Goal: Task Accomplishment & Management: Complete application form

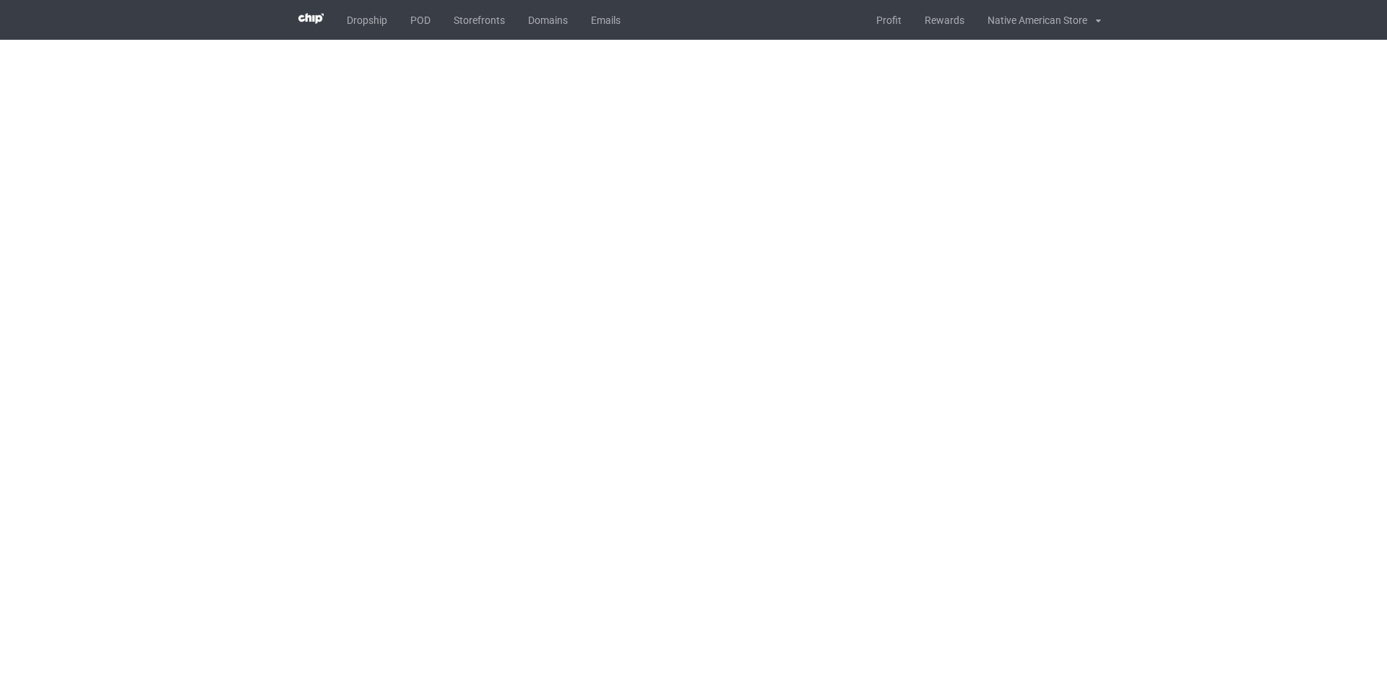
click at [769, 43] on body "Dropship POD Storefronts Domains Emails Profit Rewards Native American Store Se…" at bounding box center [693, 344] width 1387 height 689
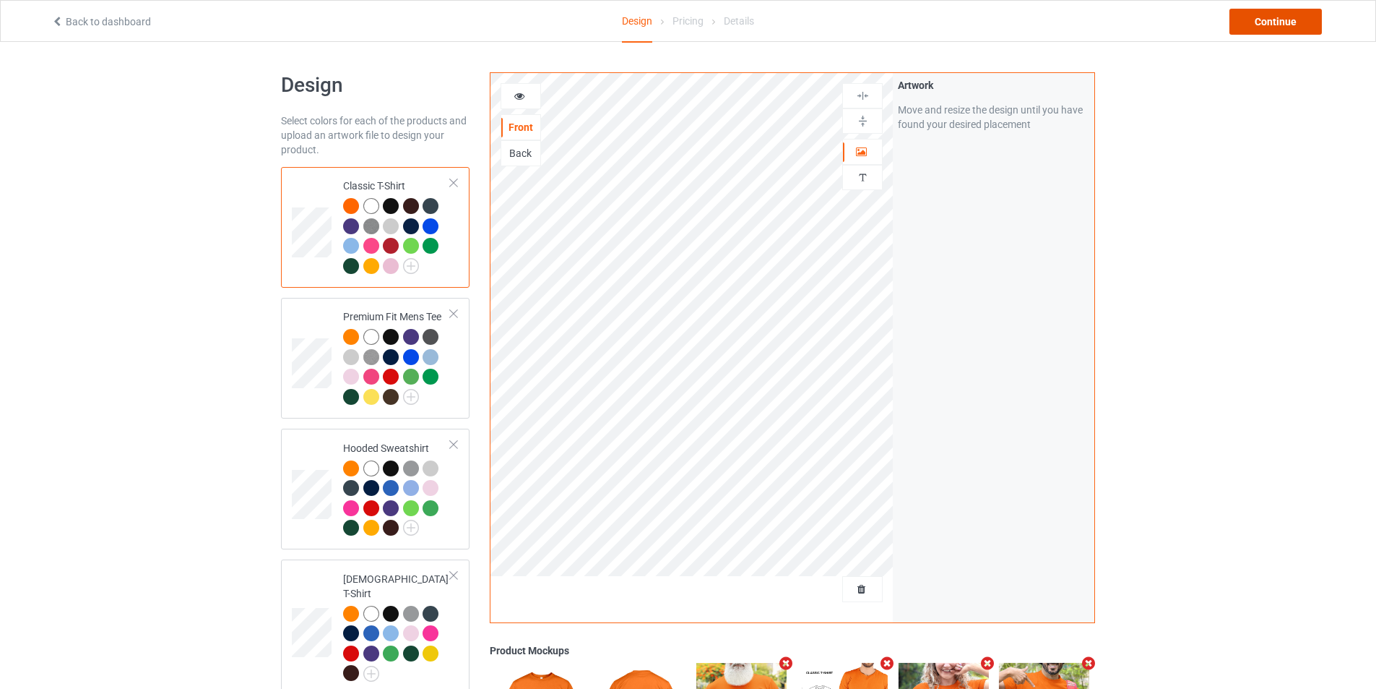
click at [1279, 27] on div "Continue" at bounding box center [1276, 22] width 92 height 26
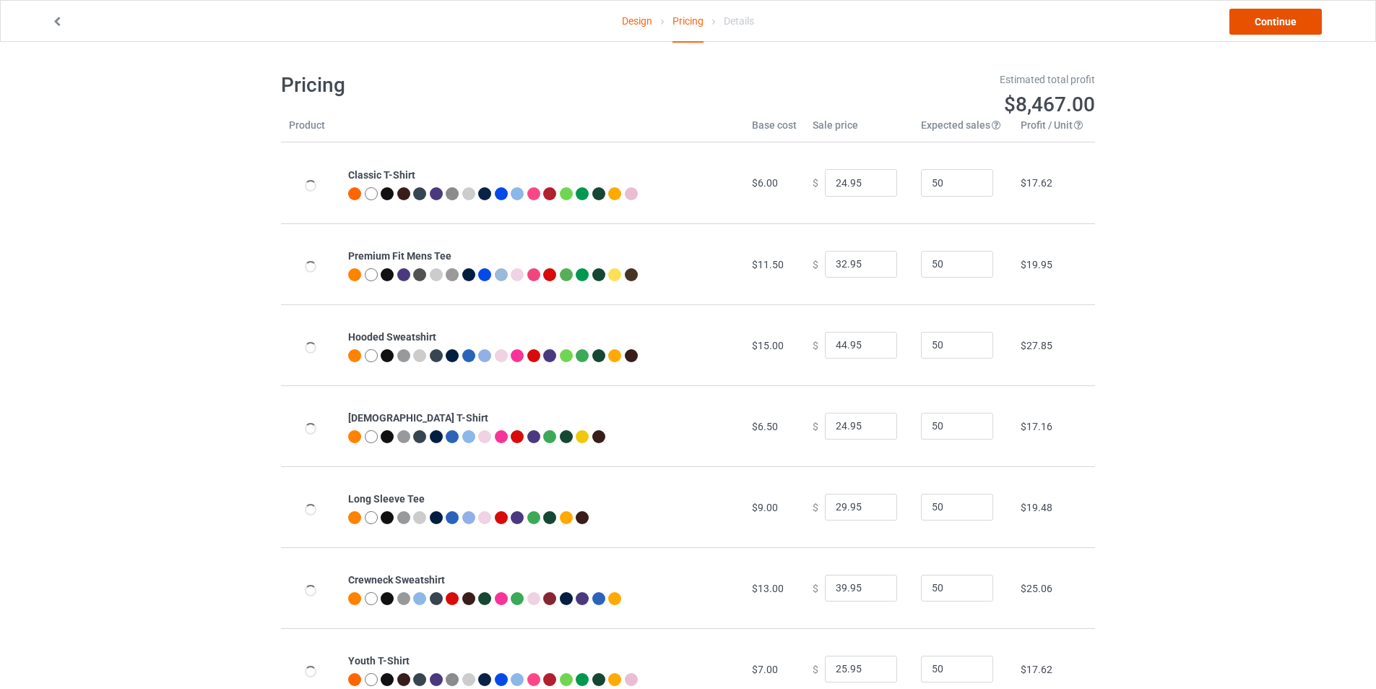
click at [1242, 25] on link "Continue" at bounding box center [1276, 22] width 92 height 26
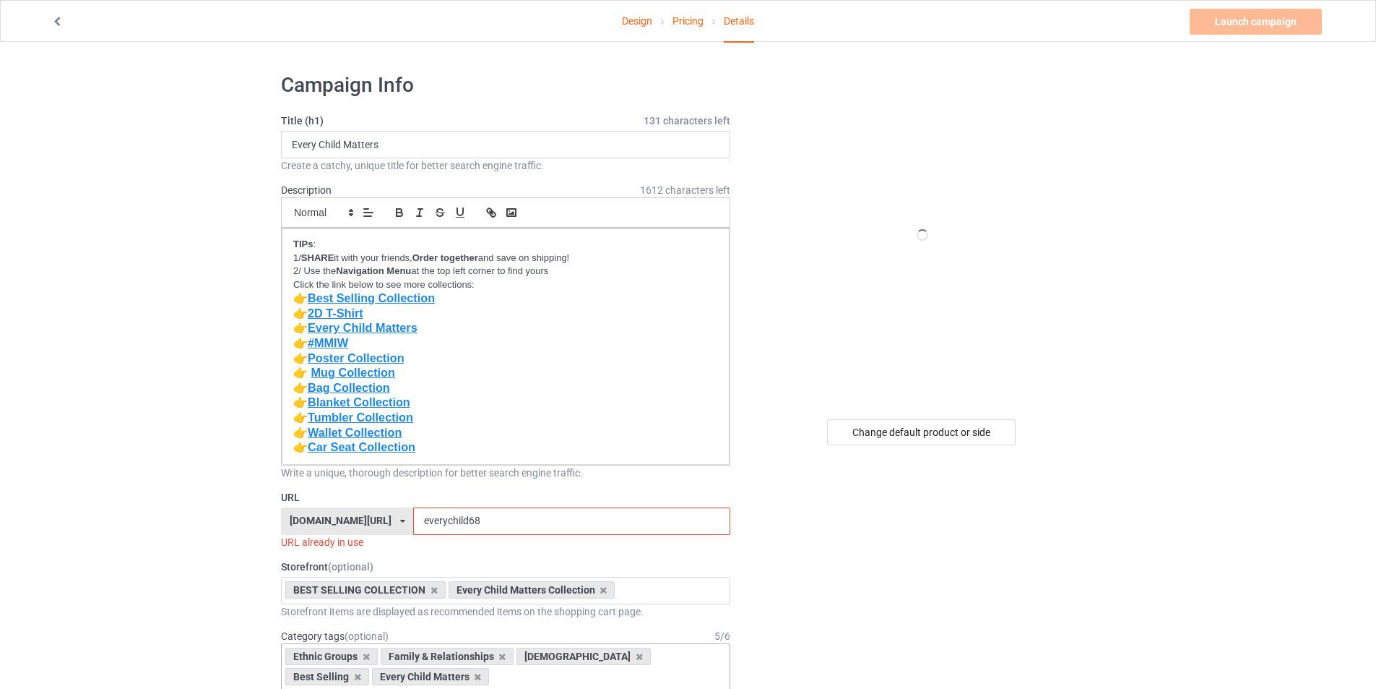
scroll to position [361, 0]
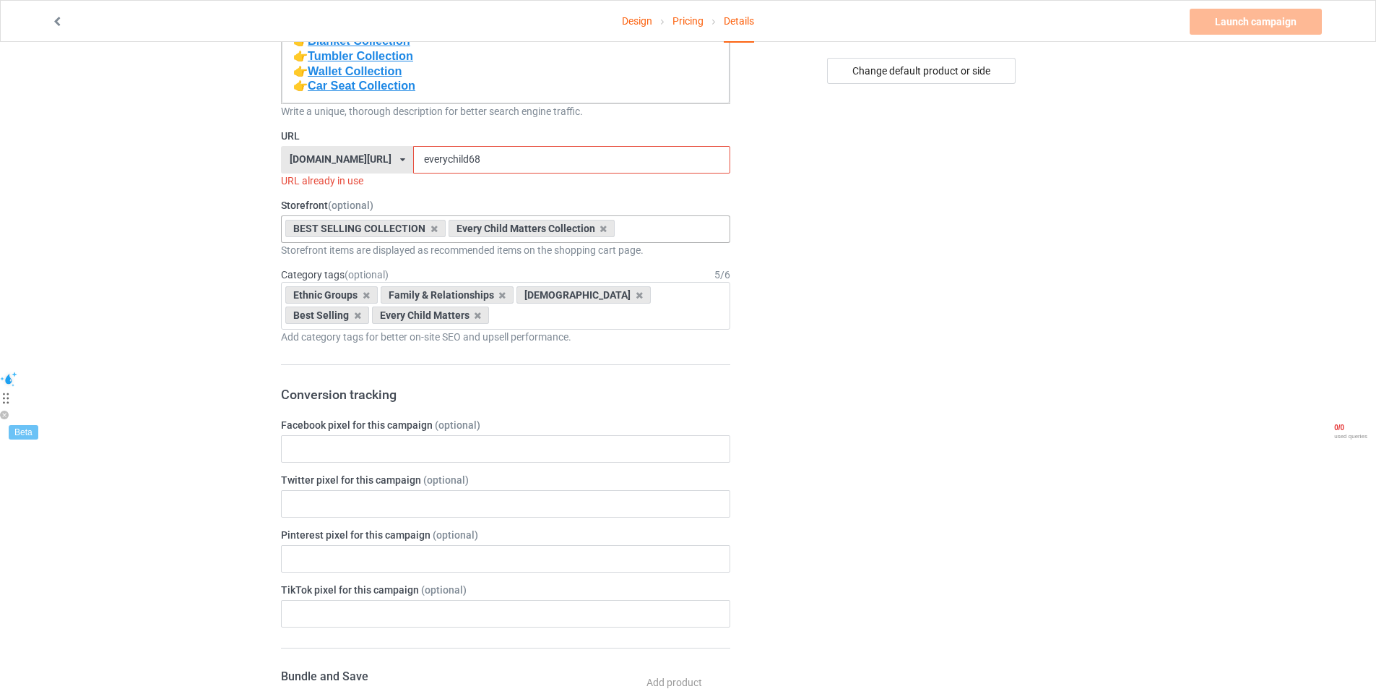
drag, startPoint x: 491, startPoint y: 225, endPoint x: 571, endPoint y: 225, distance: 80.2
click at [571, 225] on div "Every Child Matters Collection" at bounding box center [532, 228] width 167 height 17
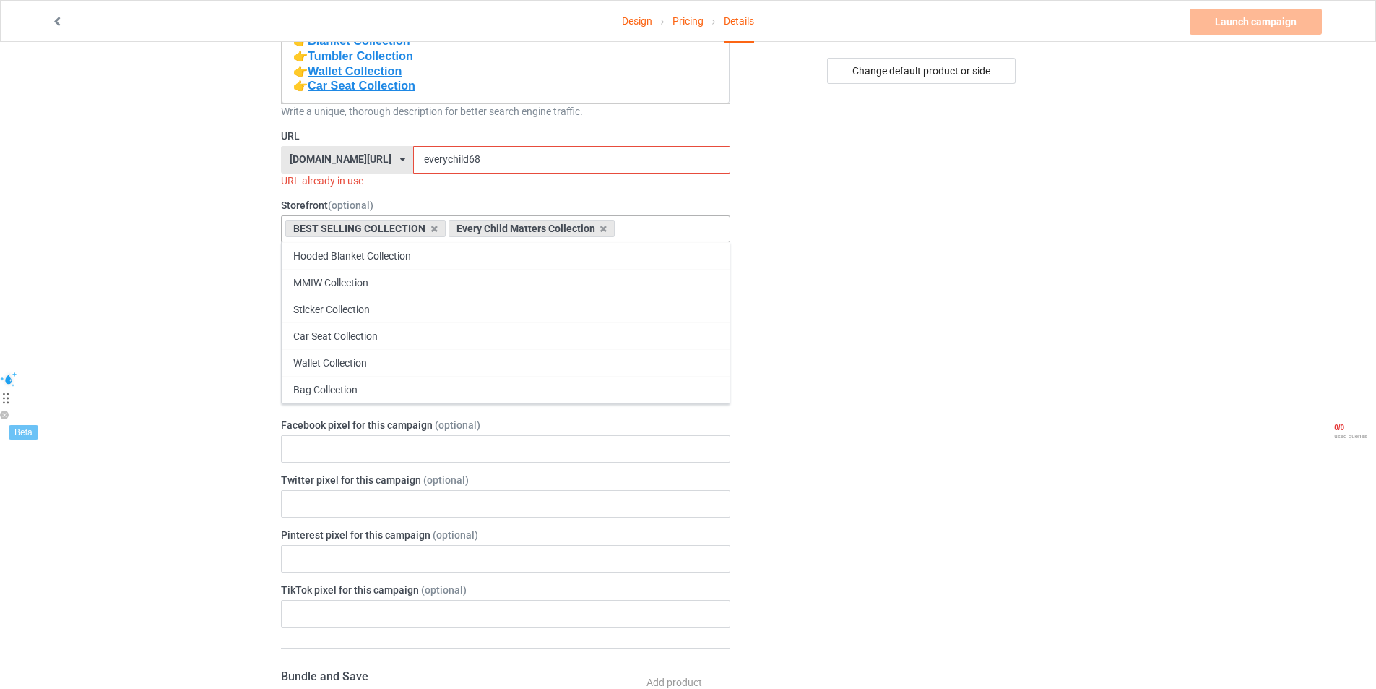
click at [563, 228] on div "Every Child Matters Collection" at bounding box center [532, 228] width 167 height 17
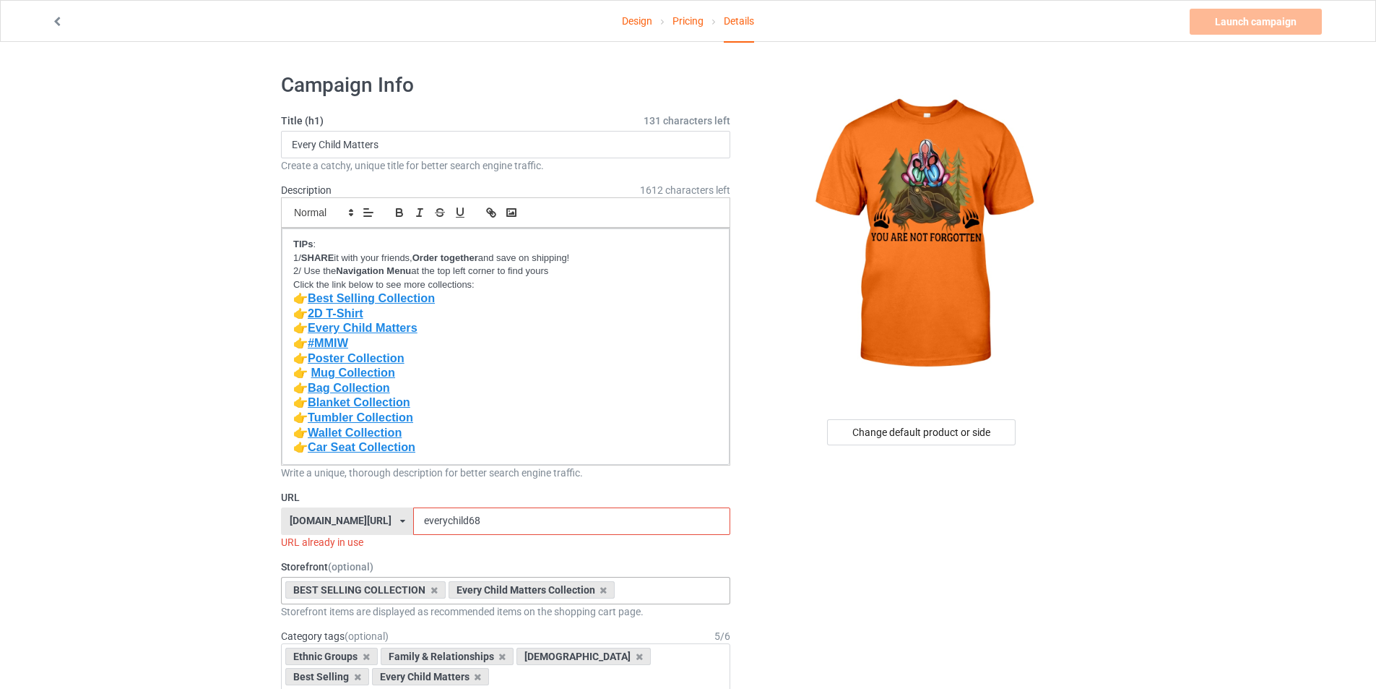
scroll to position [289, 0]
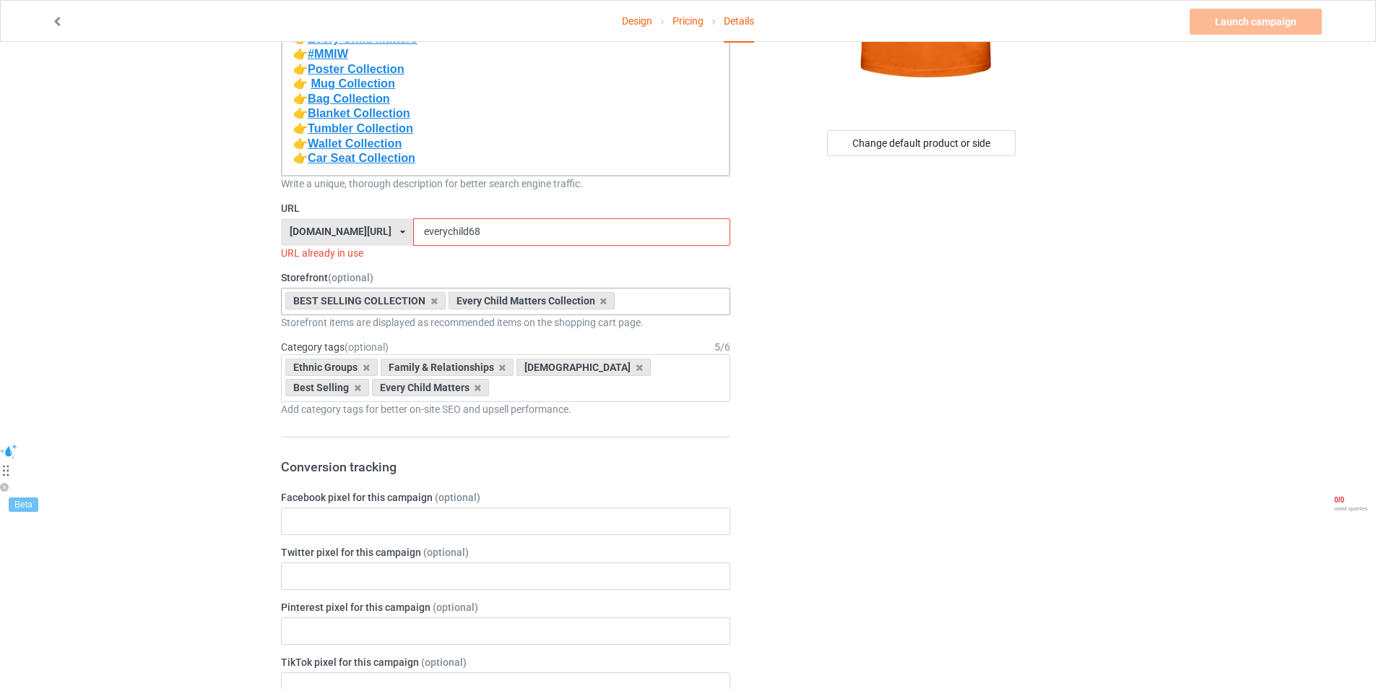
click at [629, 308] on div "BEST SELLING COLLECTION Every Child Matters Collection Hooded Blanket Collectio…" at bounding box center [505, 301] width 449 height 27
type input "e"
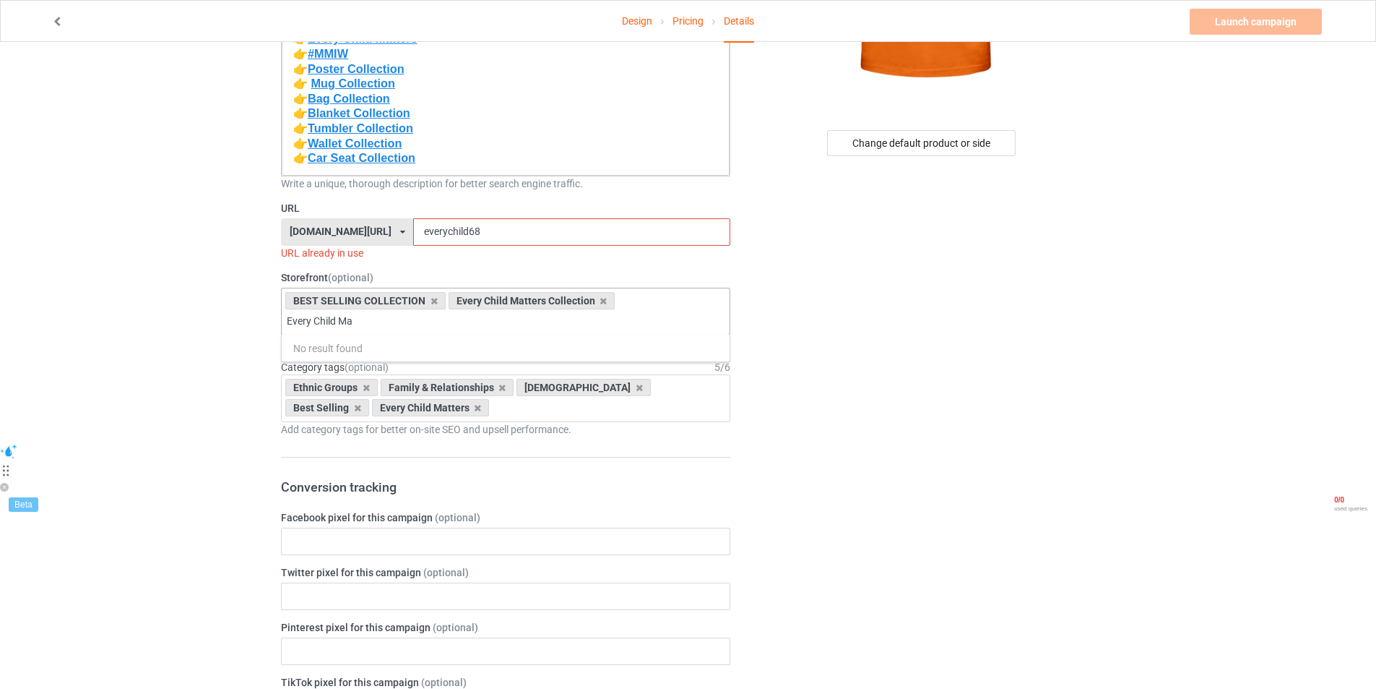
drag, startPoint x: 452, startPoint y: 298, endPoint x: 571, endPoint y: 302, distance: 118.6
click at [571, 302] on div "Every Child Matters Collection" at bounding box center [532, 300] width 167 height 17
drag, startPoint x: 585, startPoint y: 301, endPoint x: 476, endPoint y: 295, distance: 109.3
click at [475, 295] on div "Every Child Matters Collection" at bounding box center [532, 300] width 167 height 17
click at [379, 315] on input "Every Child Ma" at bounding box center [333, 321] width 92 height 12
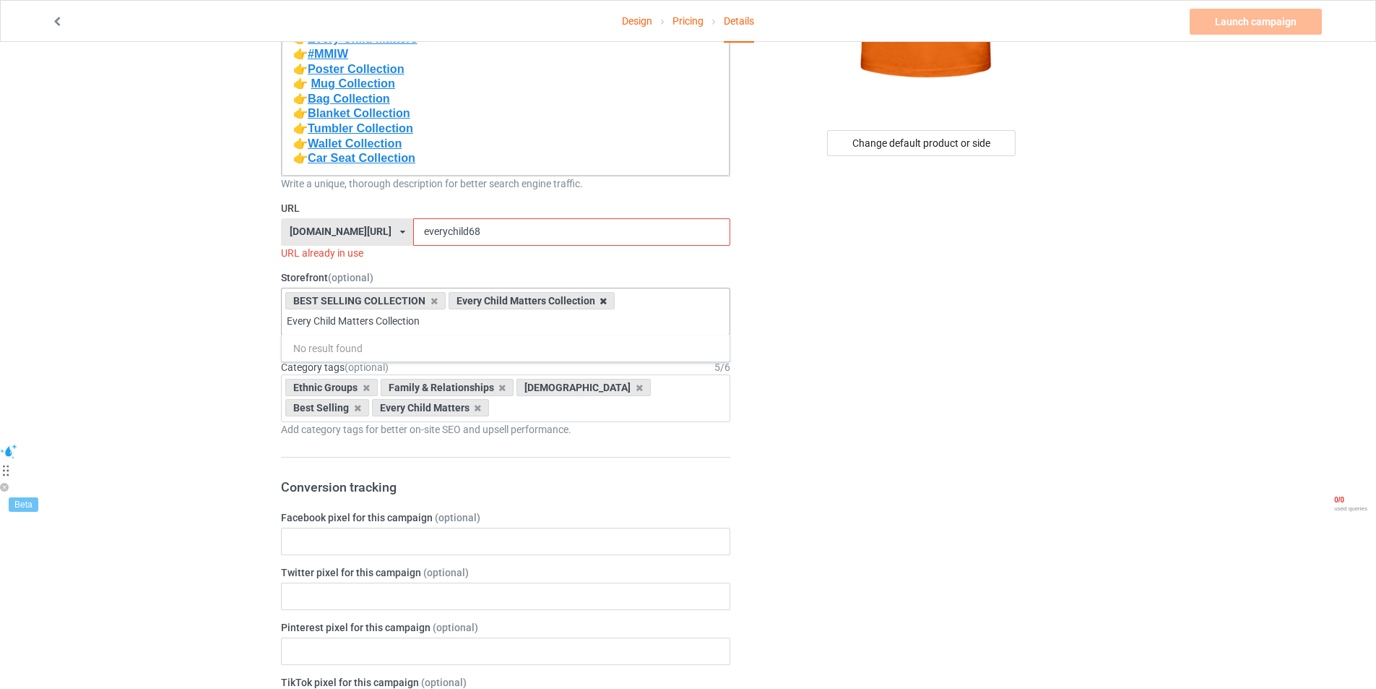
click at [602, 302] on icon at bounding box center [603, 300] width 7 height 9
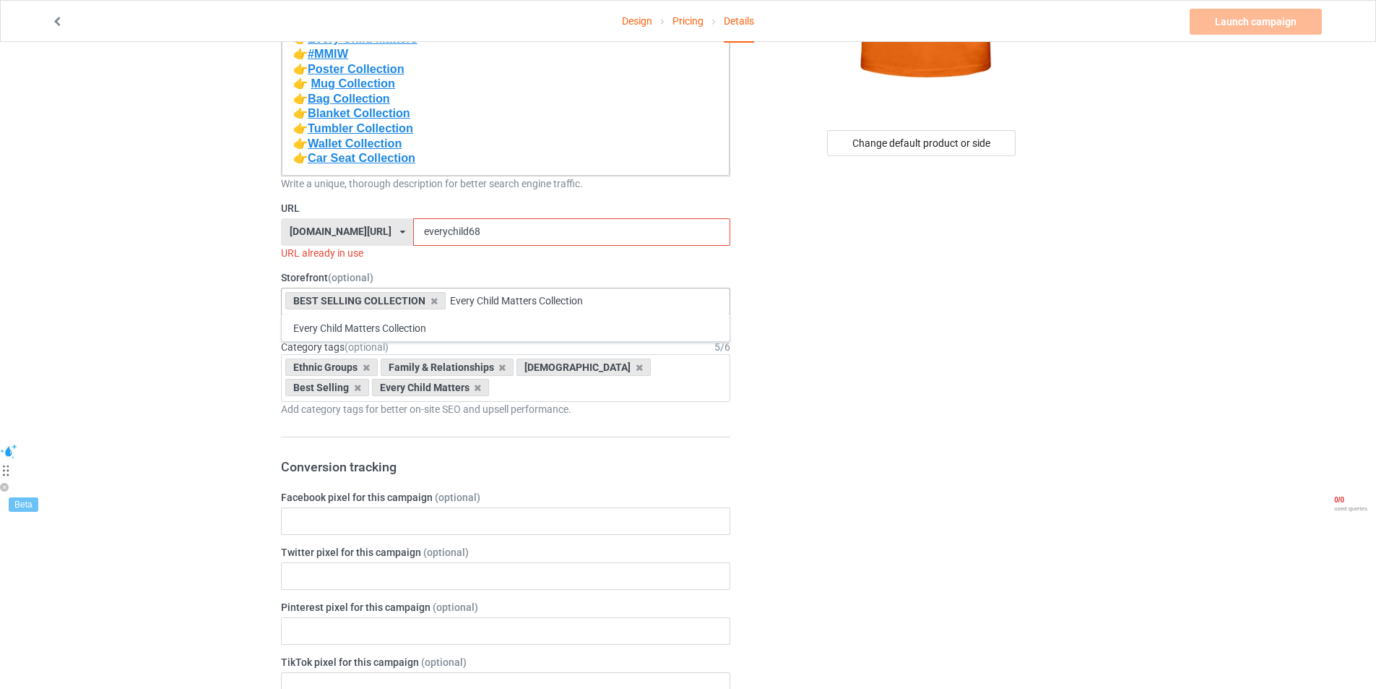
click at [601, 306] on input "Every Child Matters Collection" at bounding box center [542, 301] width 185 height 12
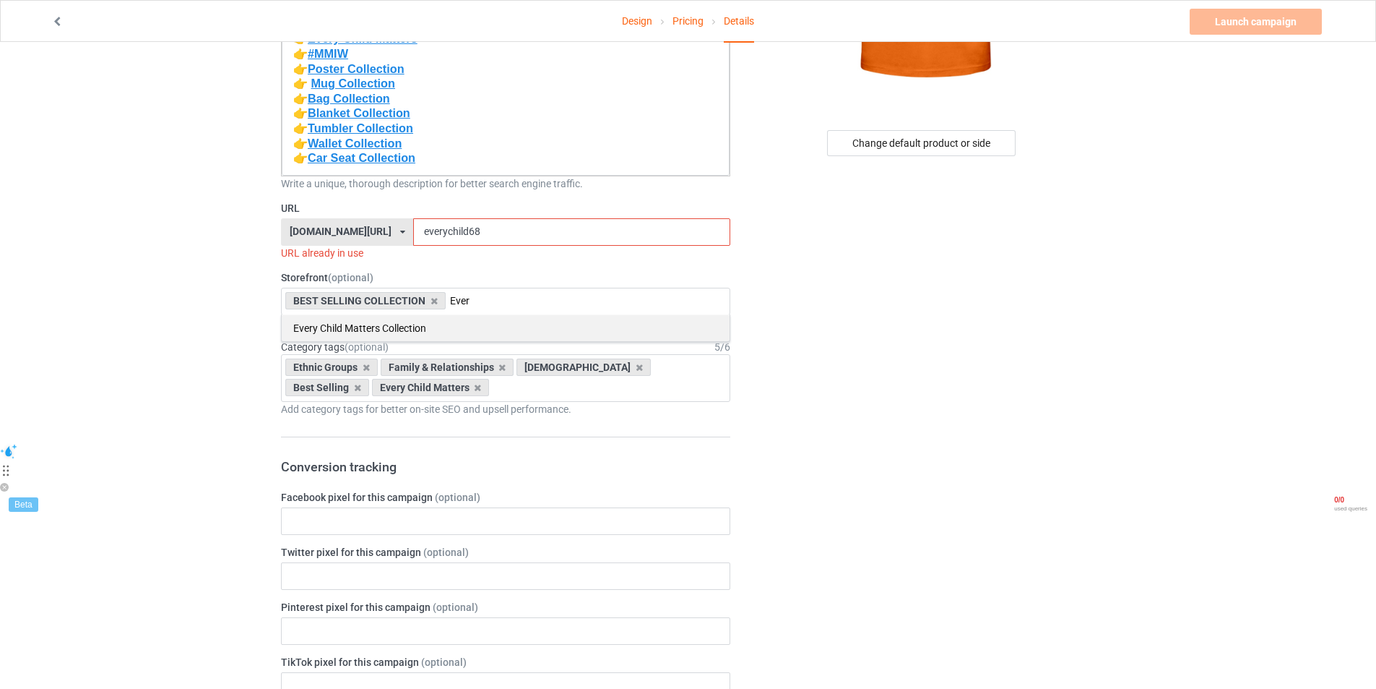
type input "Ever"
click at [339, 322] on div "Every Child Matters Collection" at bounding box center [506, 327] width 448 height 27
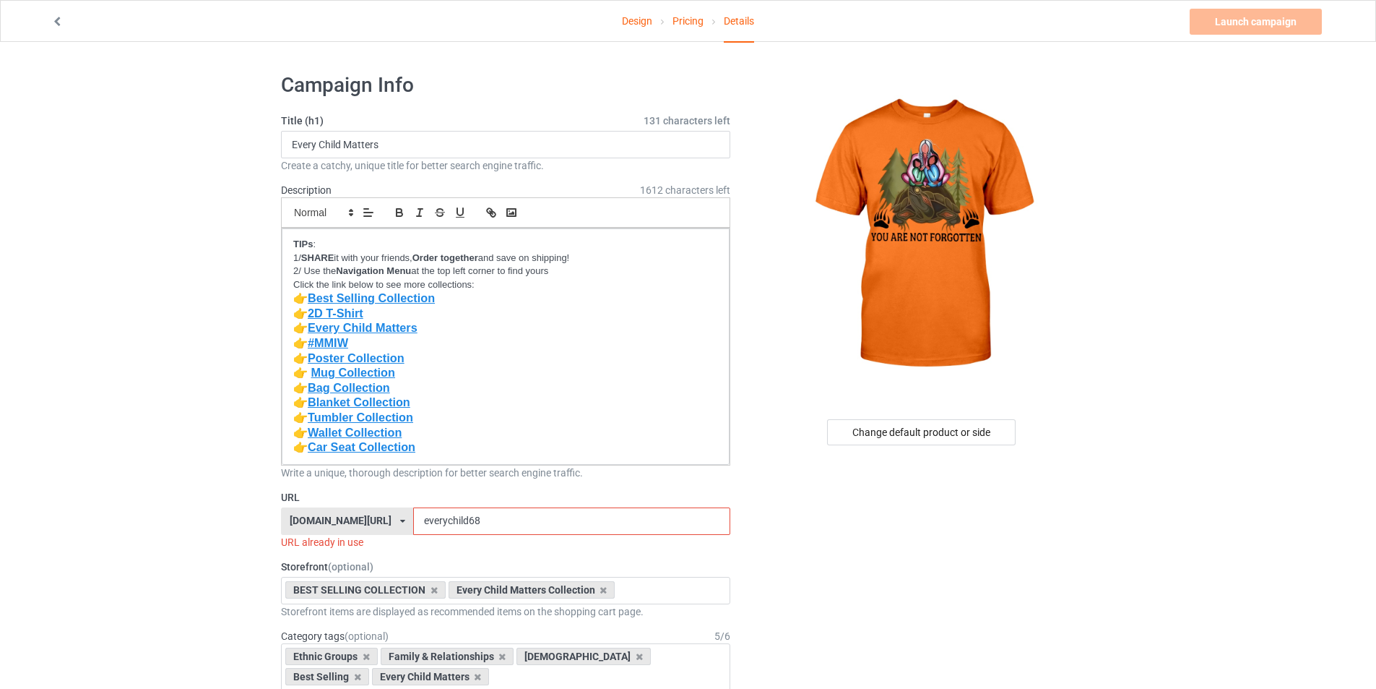
click at [55, 20] on icon at bounding box center [57, 19] width 12 height 10
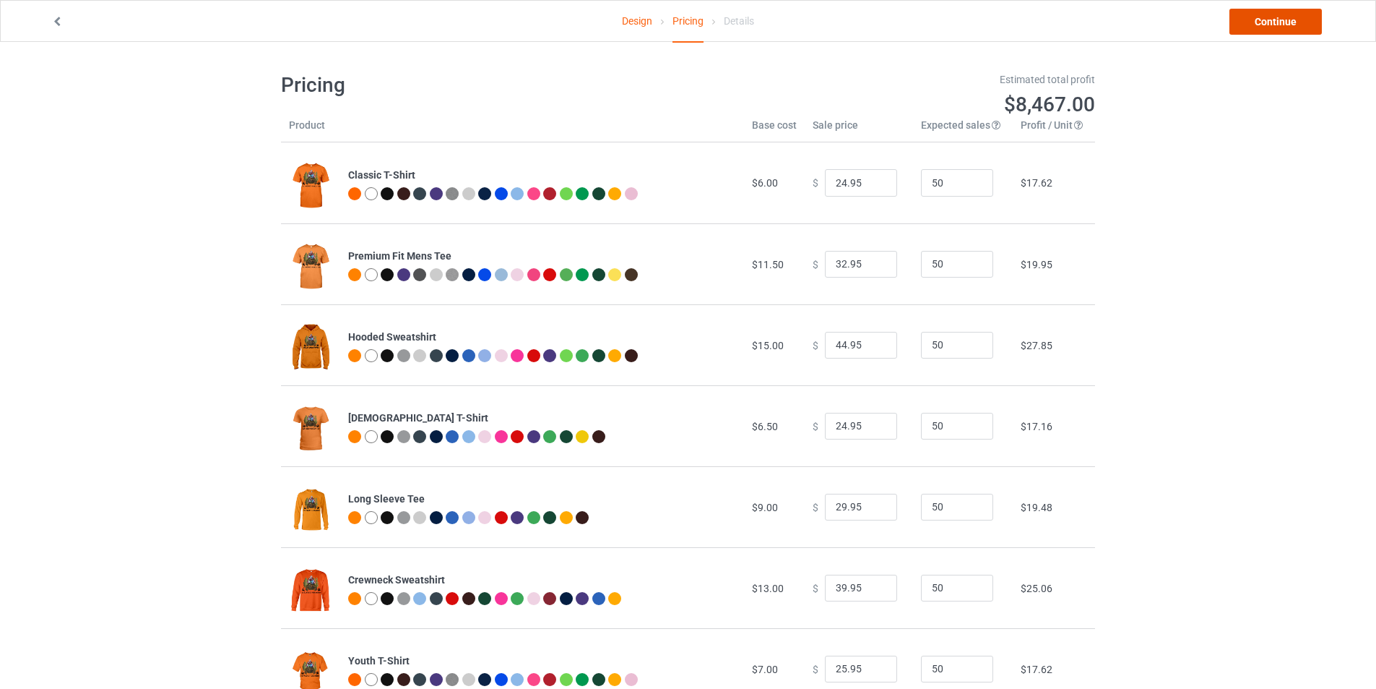
click at [1282, 29] on link "Continue" at bounding box center [1276, 22] width 92 height 26
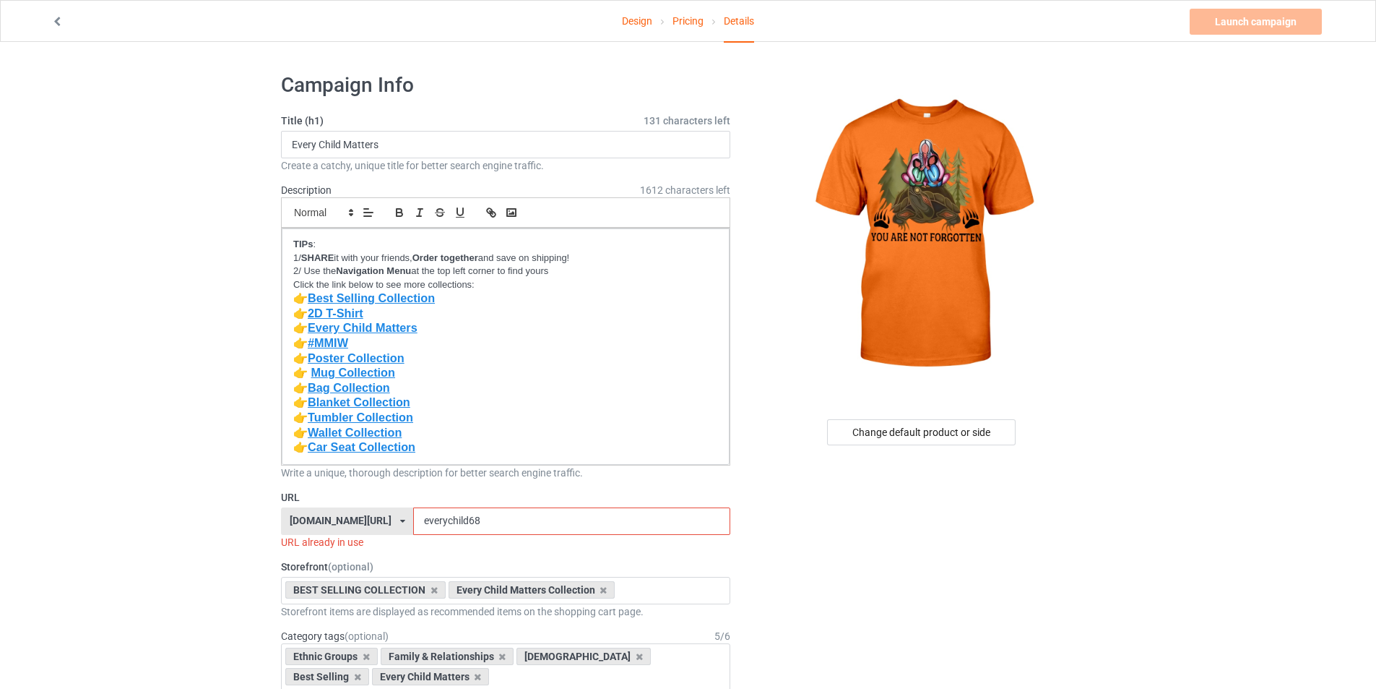
click at [58, 29] on div at bounding box center [256, 21] width 431 height 14
click at [55, 20] on icon at bounding box center [57, 19] width 12 height 10
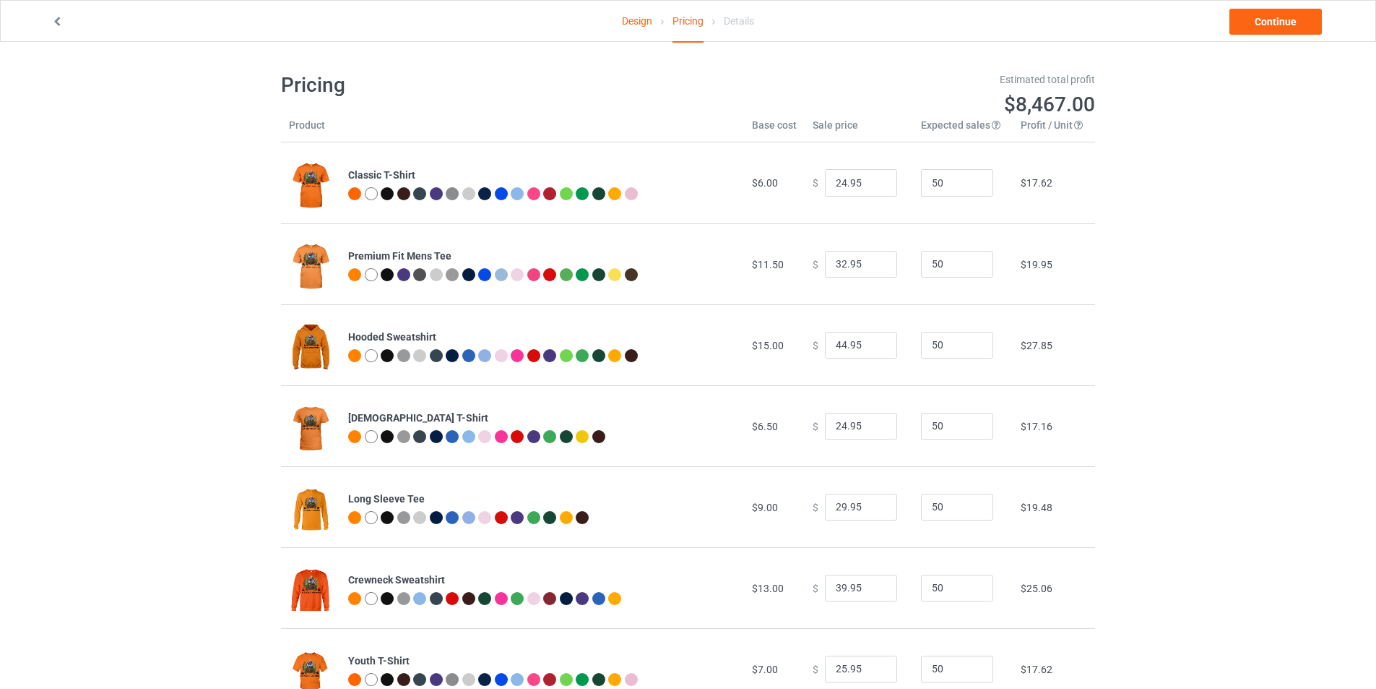
click at [55, 20] on icon at bounding box center [57, 19] width 12 height 10
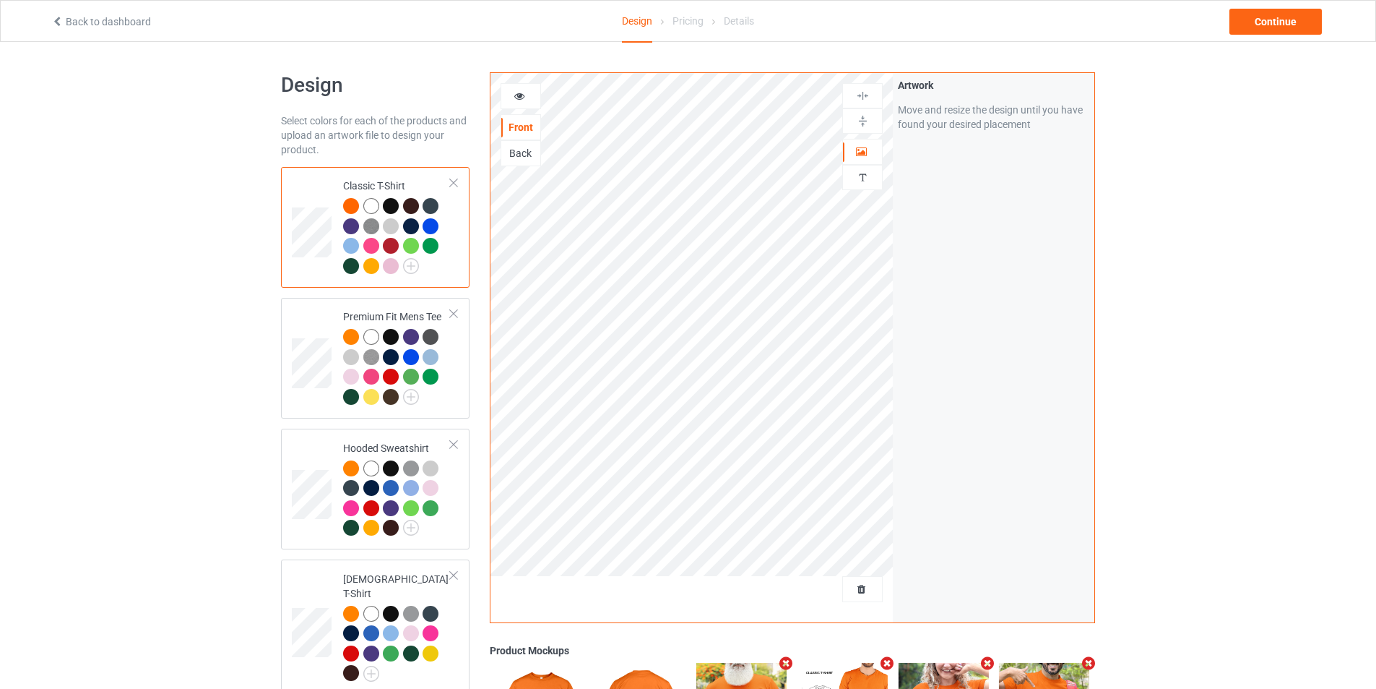
click at [522, 151] on div "Back" at bounding box center [520, 153] width 39 height 14
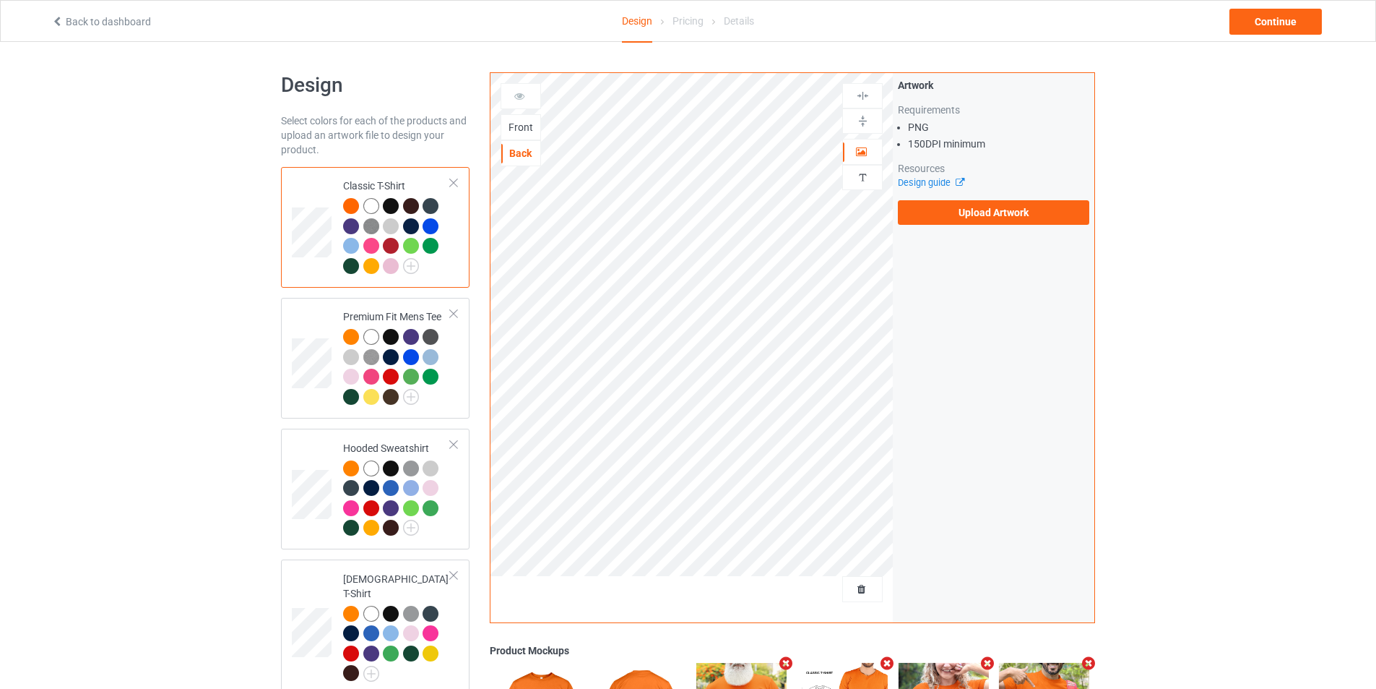
click at [515, 134] on div "Front" at bounding box center [520, 127] width 39 height 14
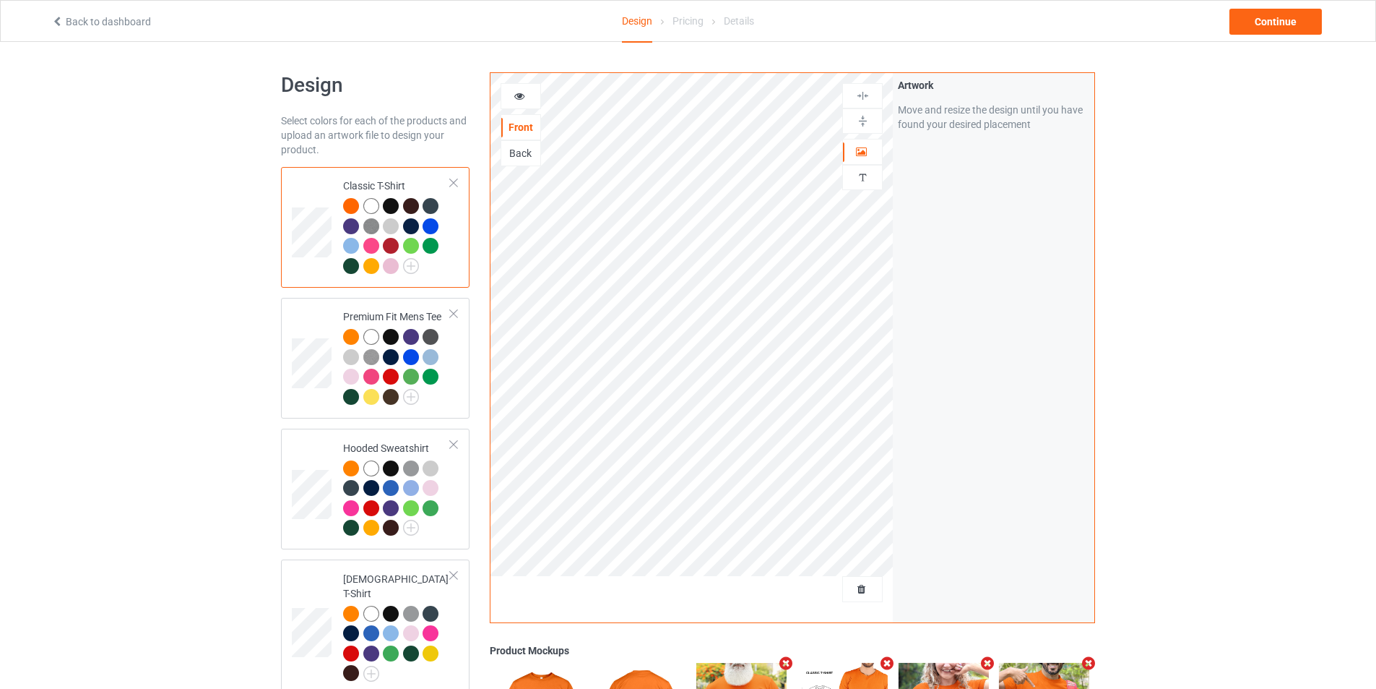
click at [517, 103] on div at bounding box center [520, 96] width 39 height 14
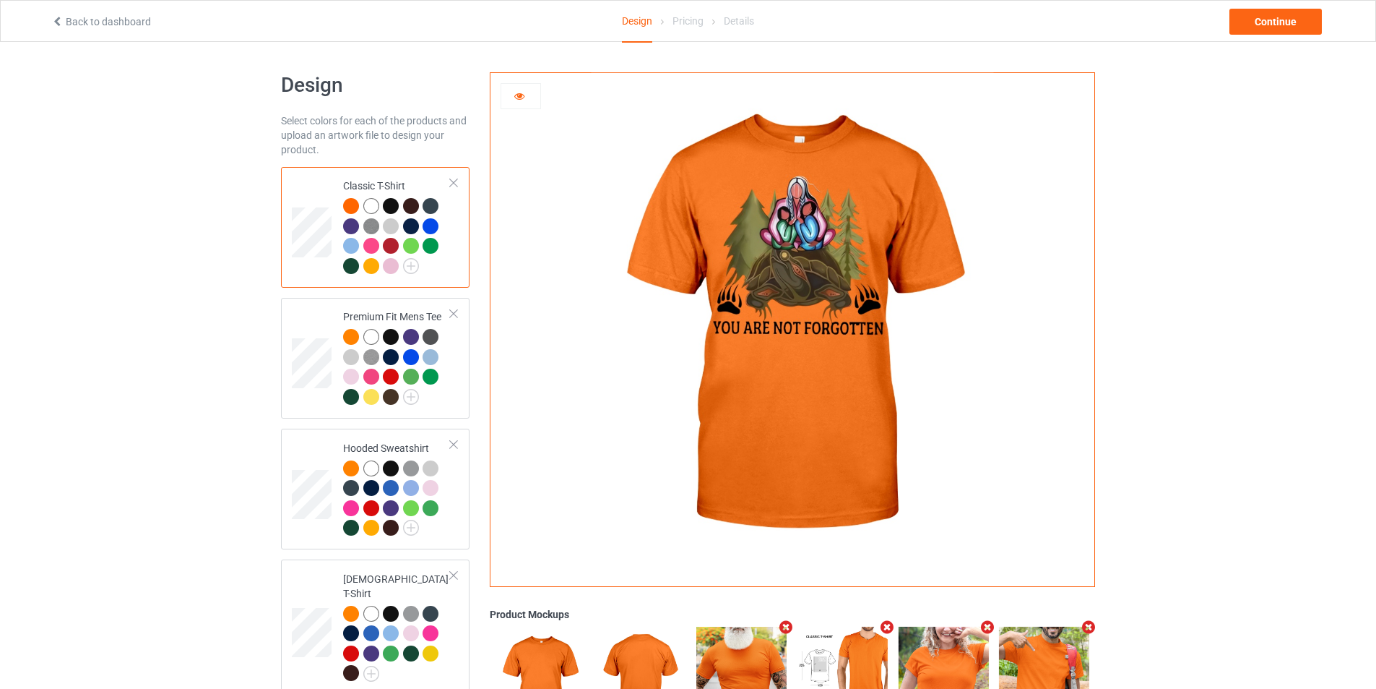
click at [53, 22] on icon at bounding box center [57, 19] width 12 height 10
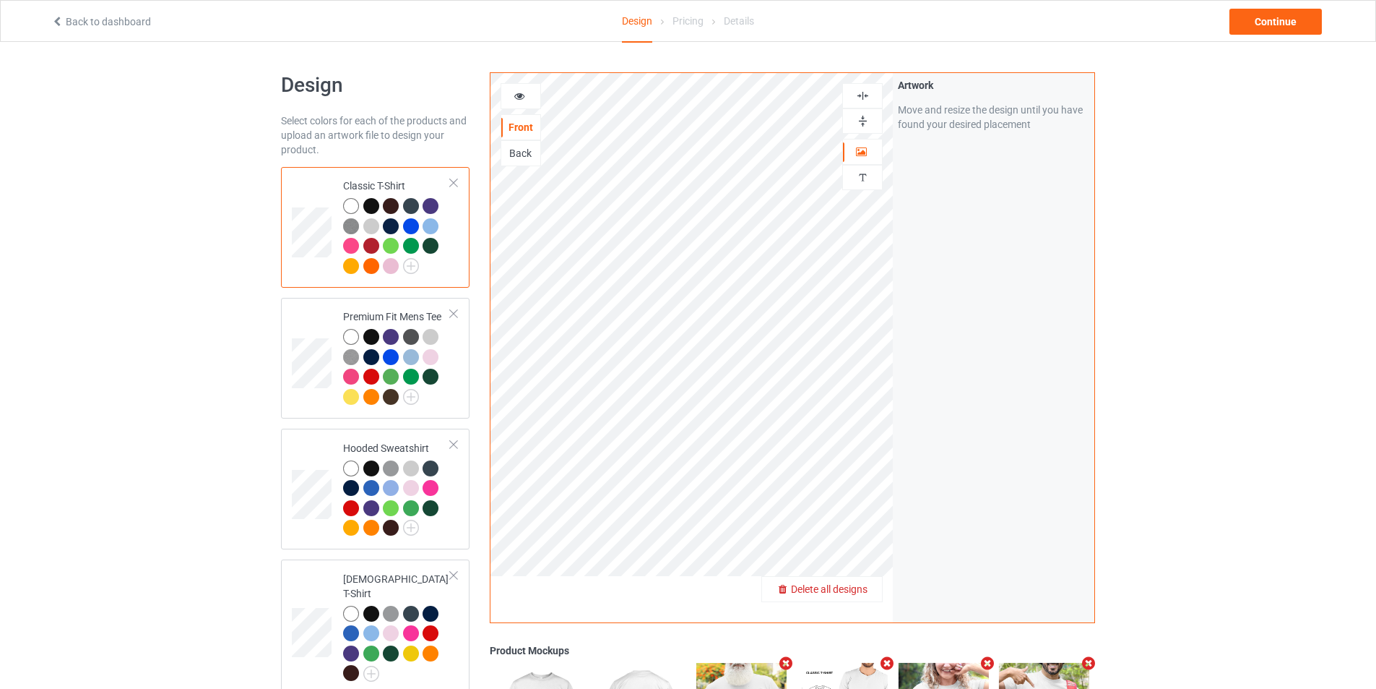
click at [858, 590] on span "Delete all designs" at bounding box center [829, 589] width 77 height 12
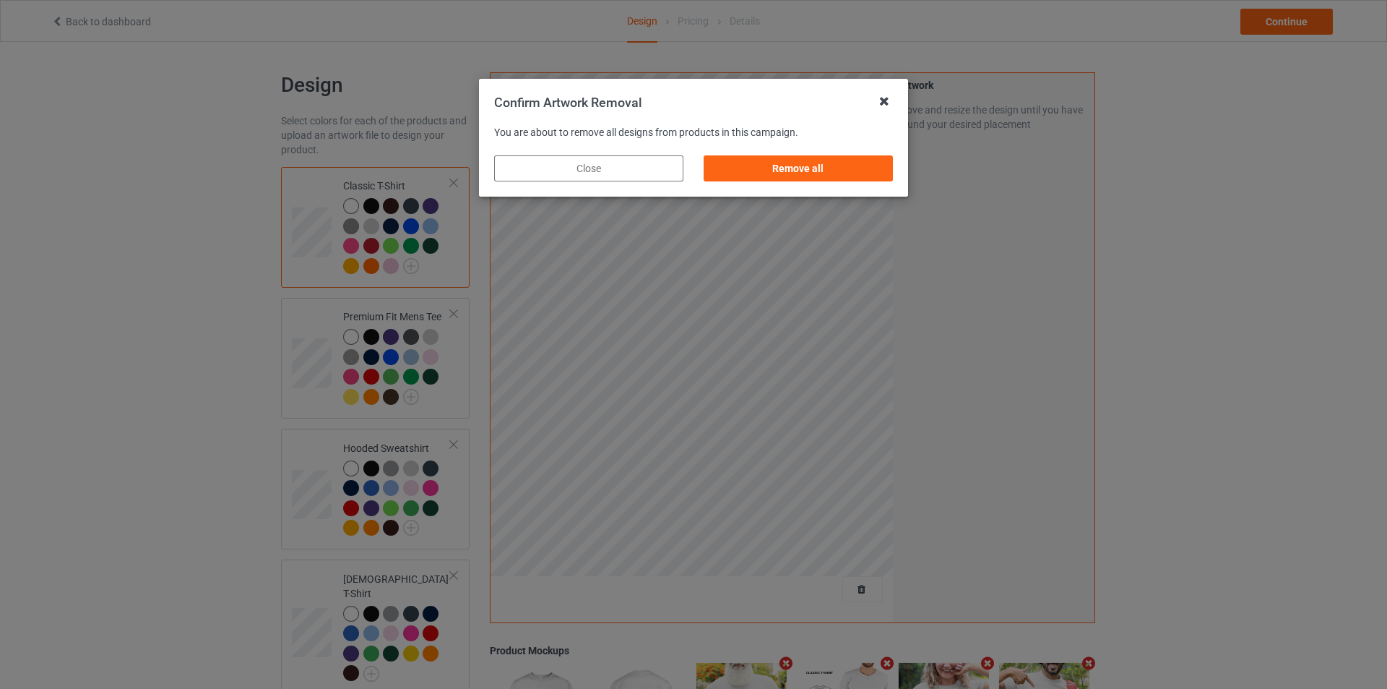
click at [885, 101] on icon at bounding box center [884, 101] width 23 height 23
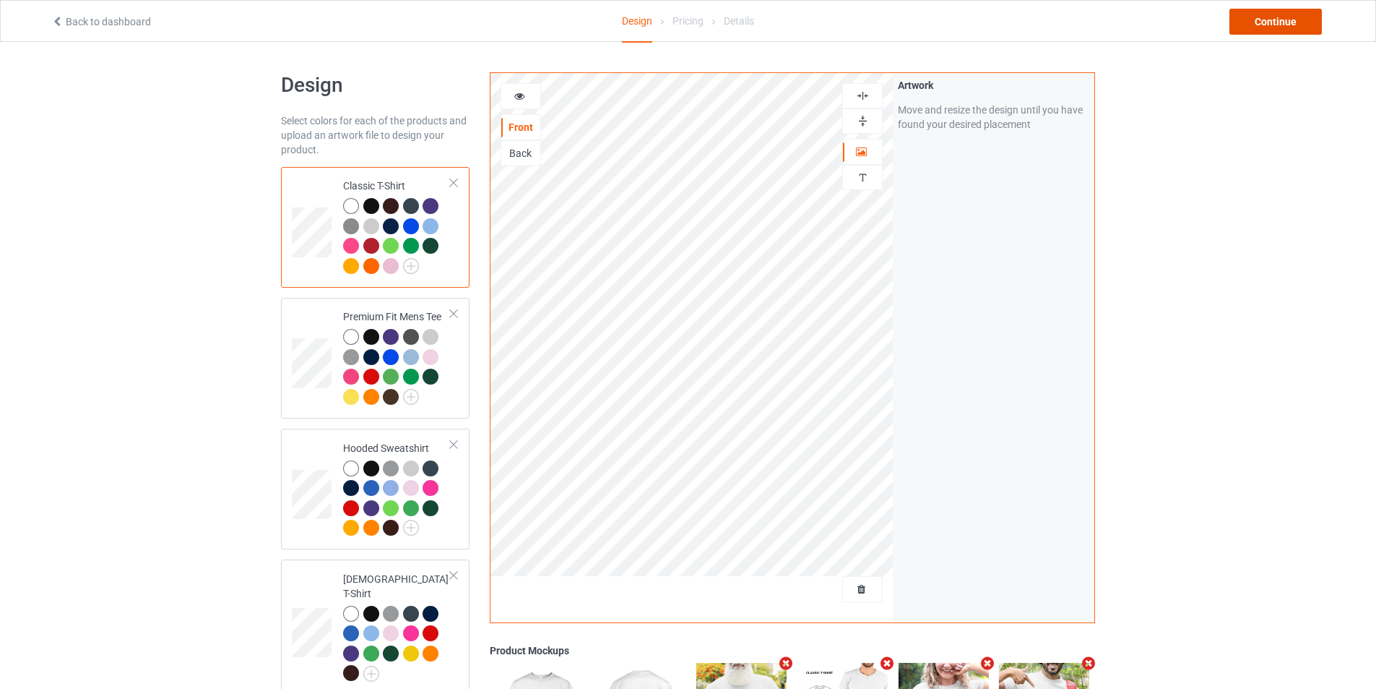
click at [1274, 17] on div "Continue" at bounding box center [1276, 22] width 92 height 26
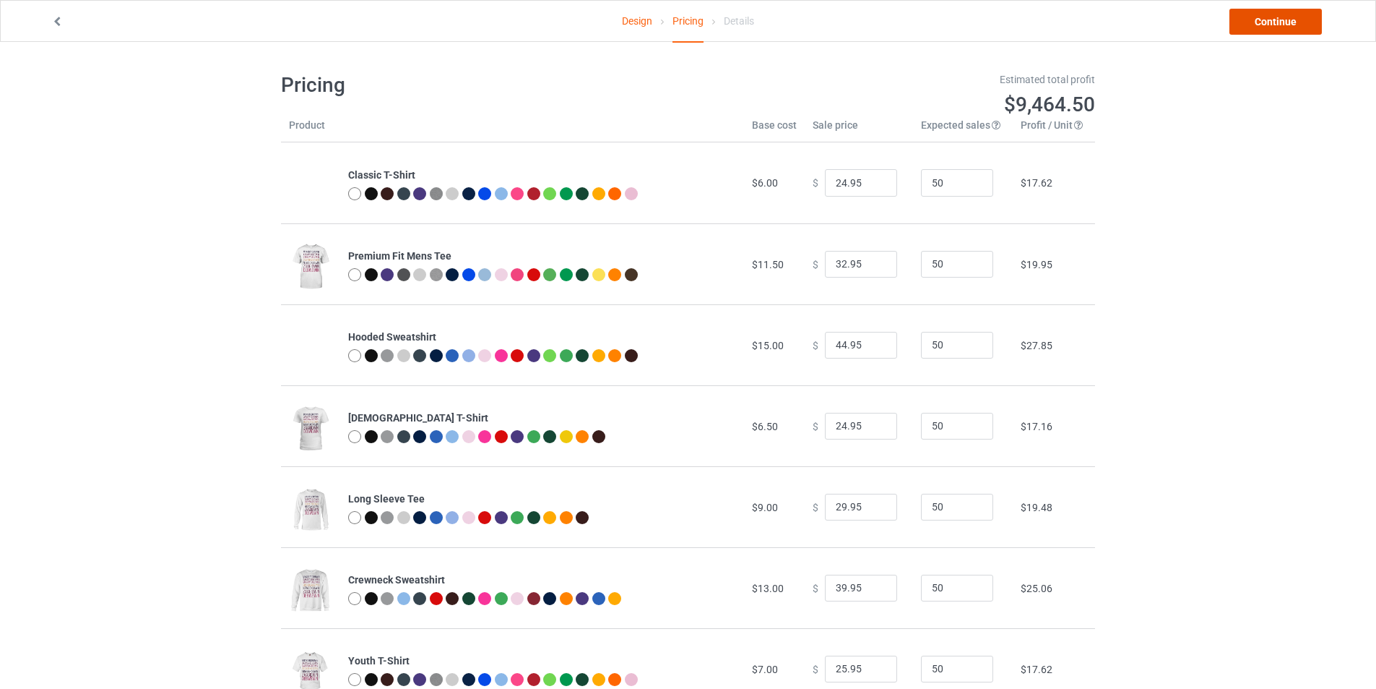
click at [1275, 19] on link "Continue" at bounding box center [1276, 22] width 92 height 26
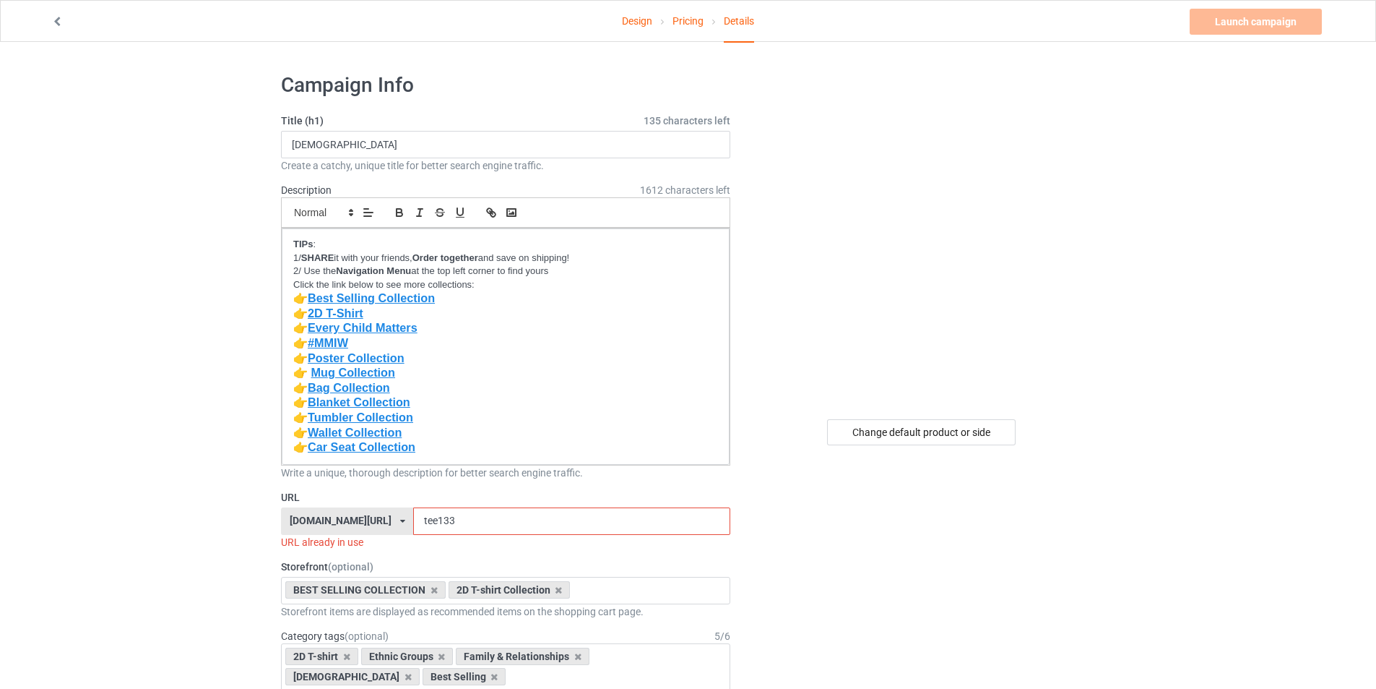
click at [67, 32] on div "Design Pricing Details Launch campaign Invalid campaign URL" at bounding box center [688, 21] width 1294 height 40
click at [60, 24] on icon at bounding box center [57, 19] width 12 height 10
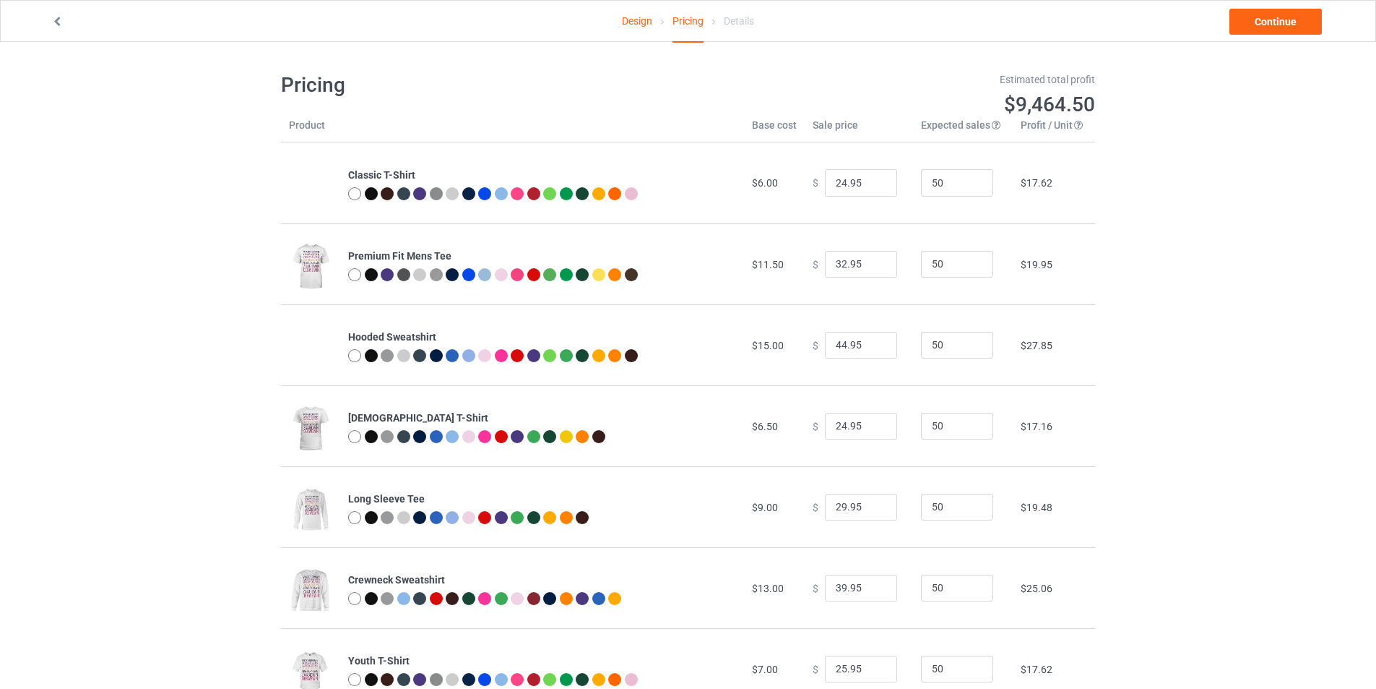
click at [60, 23] on icon at bounding box center [57, 19] width 12 height 10
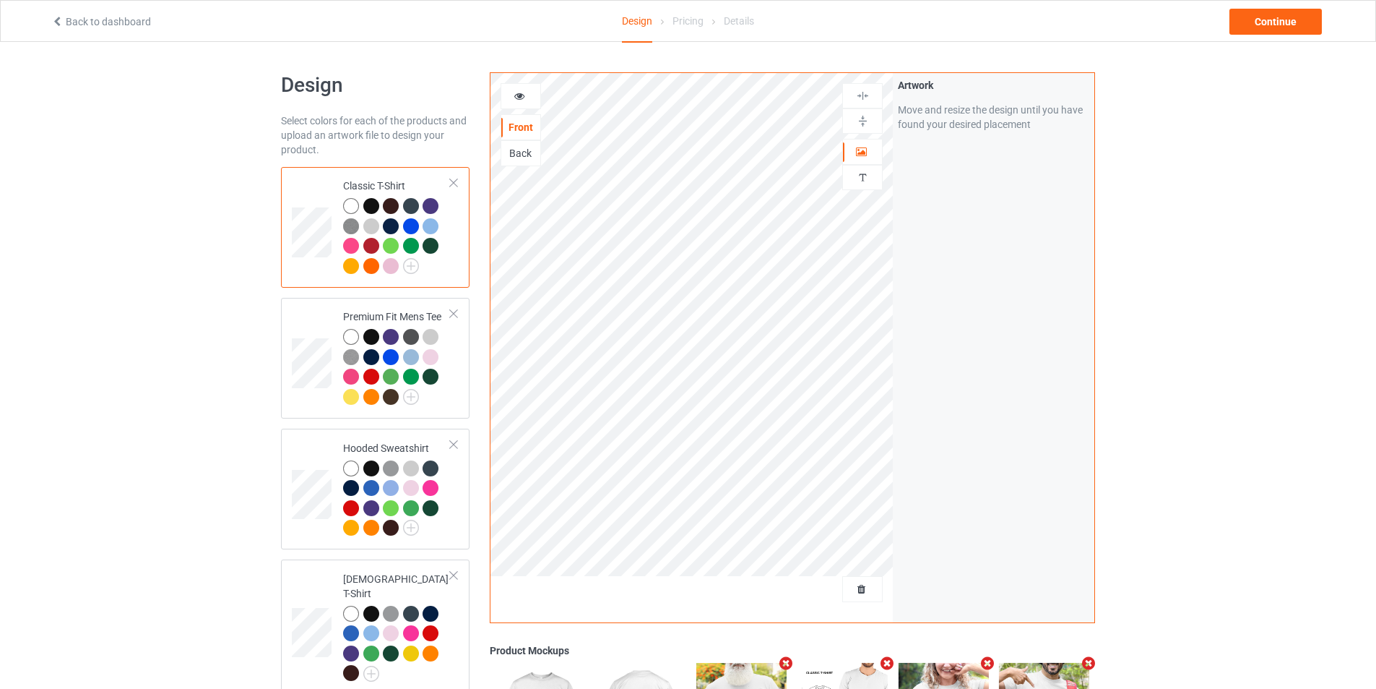
click at [521, 96] on icon at bounding box center [520, 94] width 12 height 10
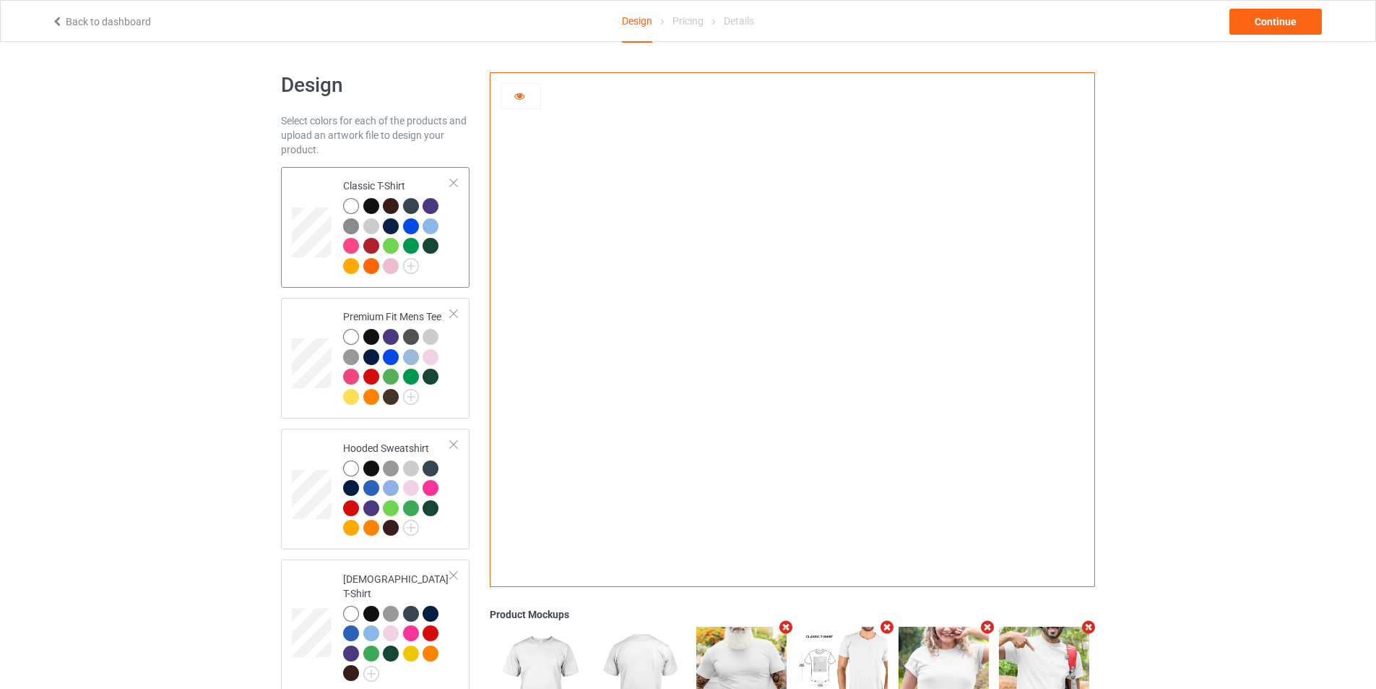
click at [521, 96] on icon at bounding box center [520, 94] width 12 height 10
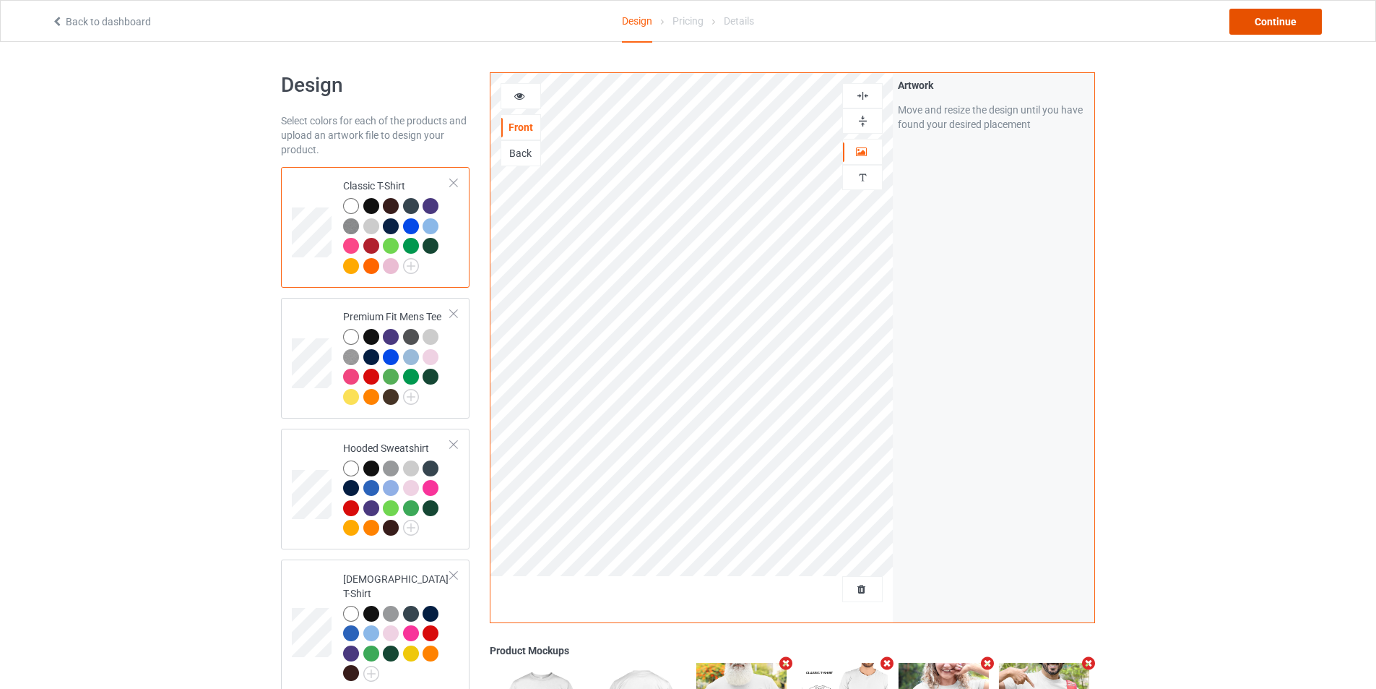
click at [1281, 17] on div "Continue" at bounding box center [1276, 22] width 92 height 26
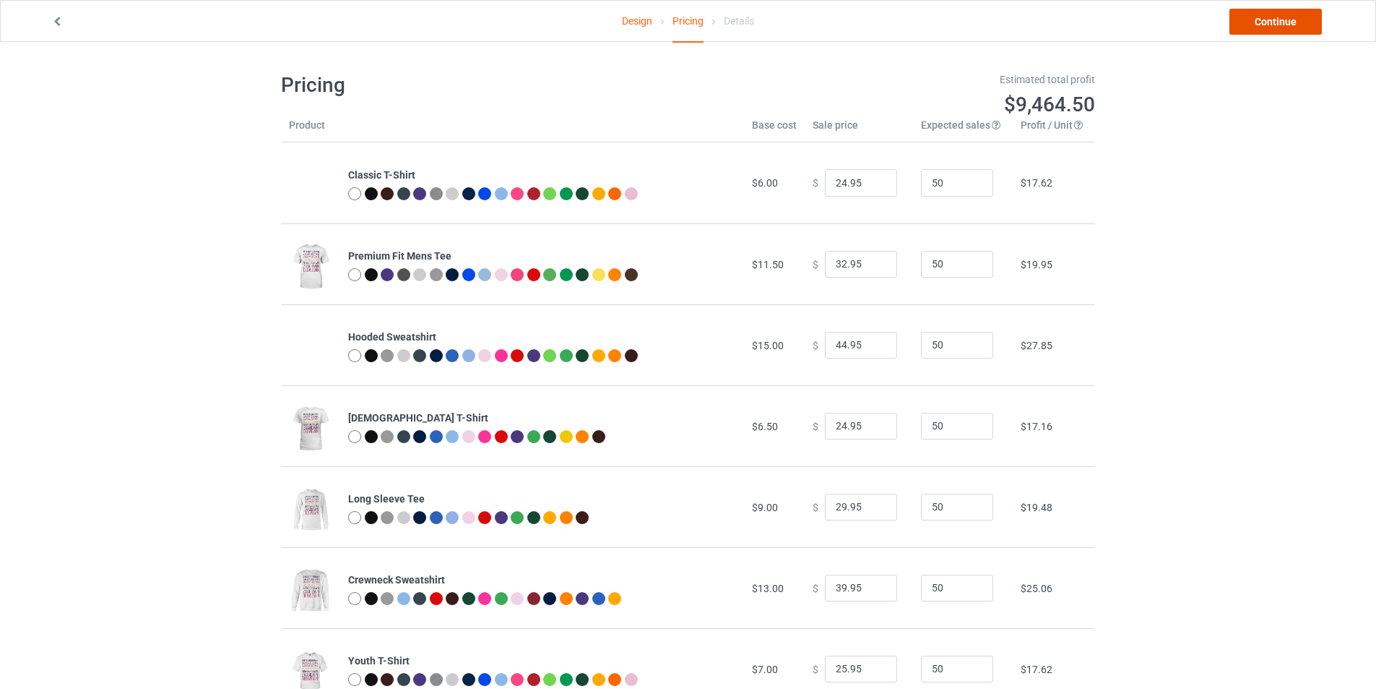
click at [1282, 26] on link "Continue" at bounding box center [1276, 22] width 92 height 26
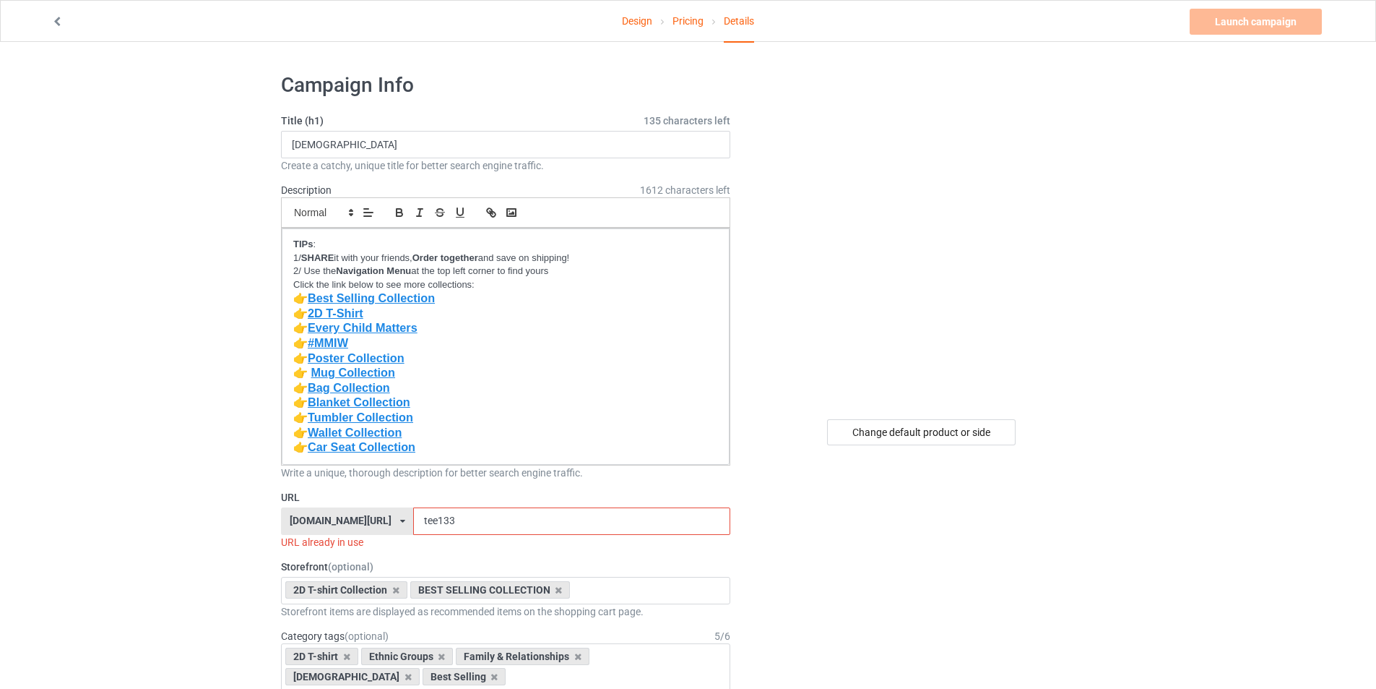
click at [52, 19] on icon at bounding box center [57, 19] width 12 height 10
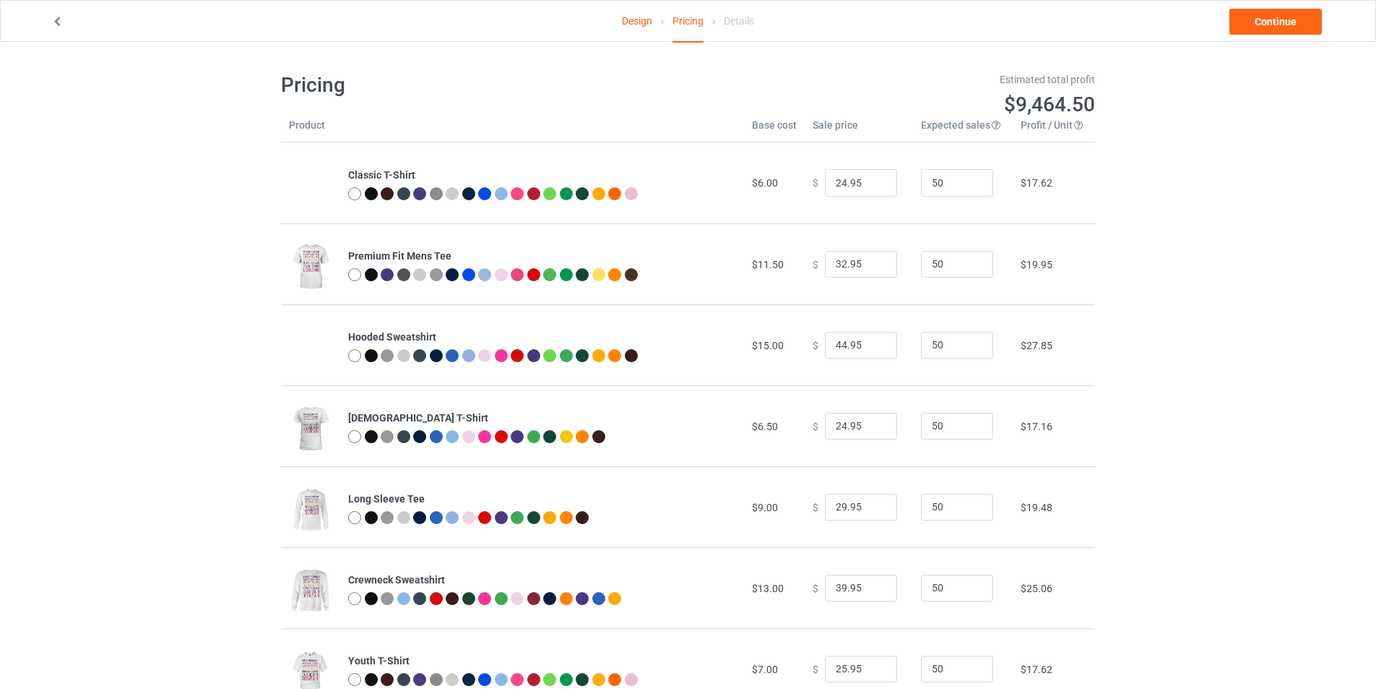
click at [52, 19] on icon at bounding box center [57, 19] width 12 height 10
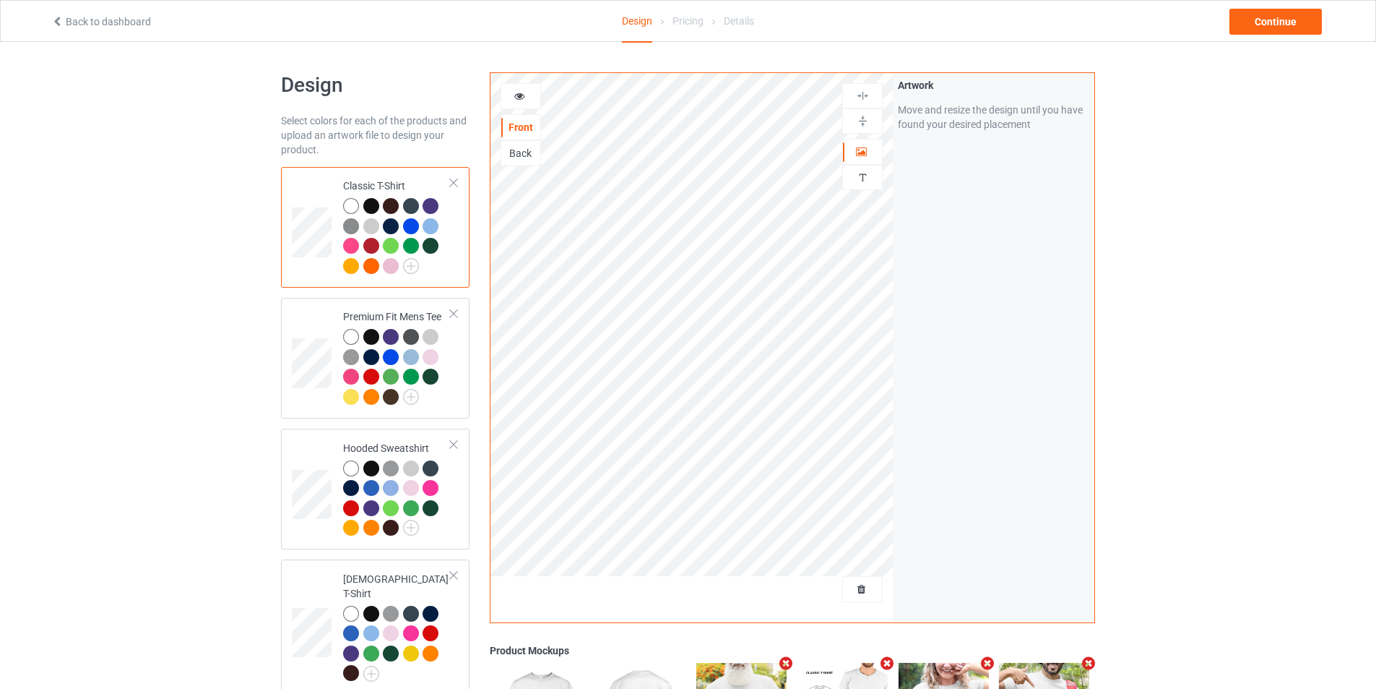
click at [52, 19] on icon at bounding box center [57, 19] width 12 height 10
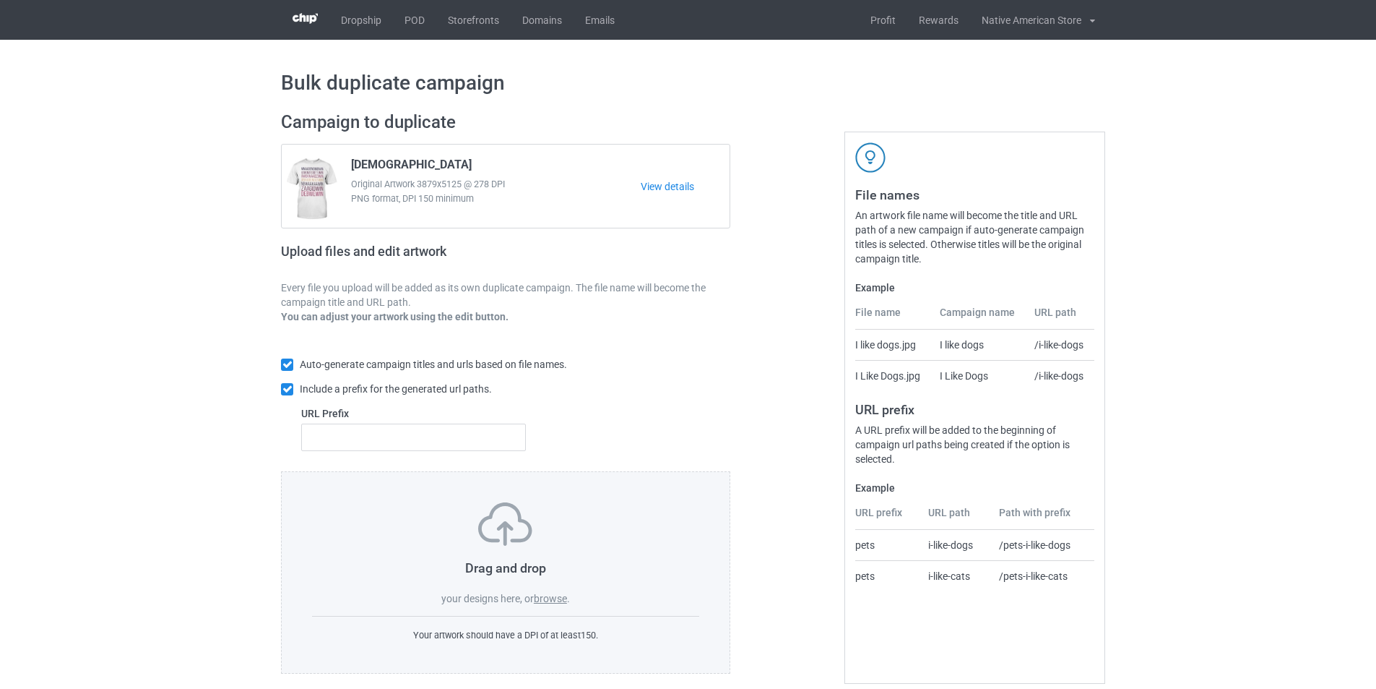
scroll to position [16, 0]
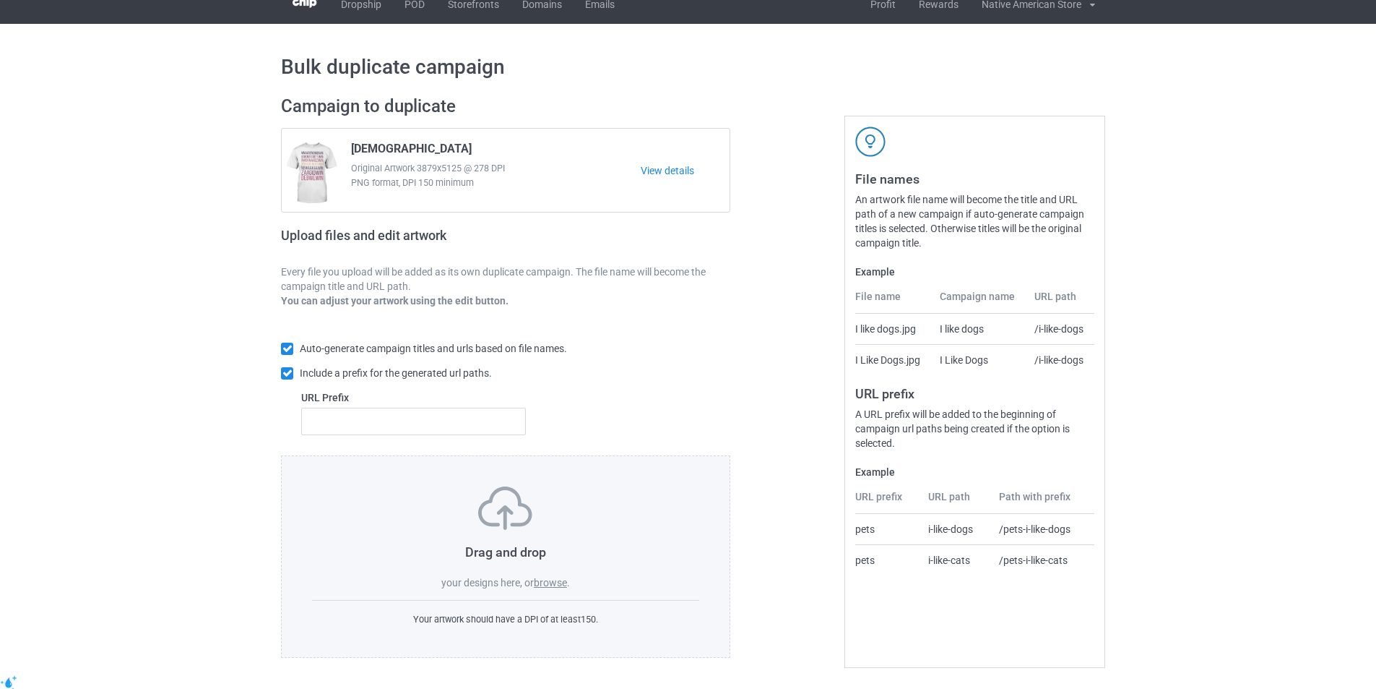
click at [563, 581] on label "browse" at bounding box center [550, 583] width 33 height 12
click at [0, 0] on input "browse" at bounding box center [0, 0] width 0 height 0
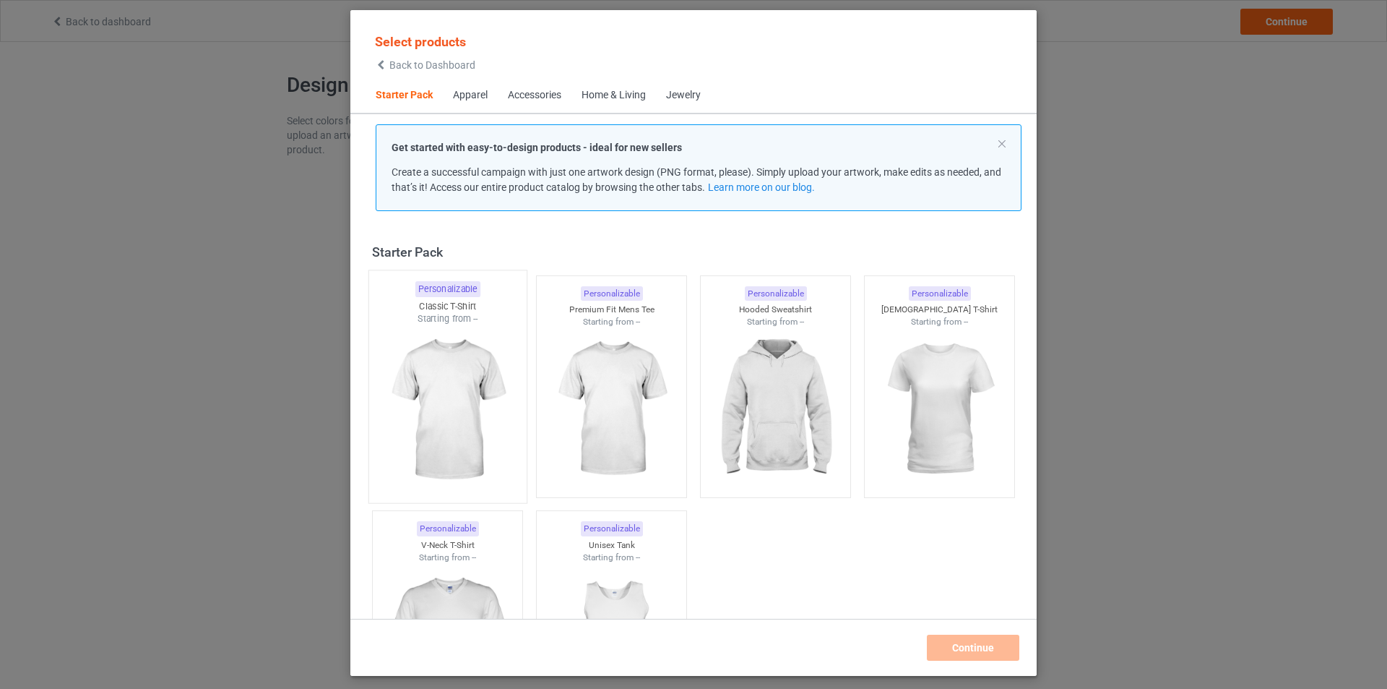
scroll to position [19, 0]
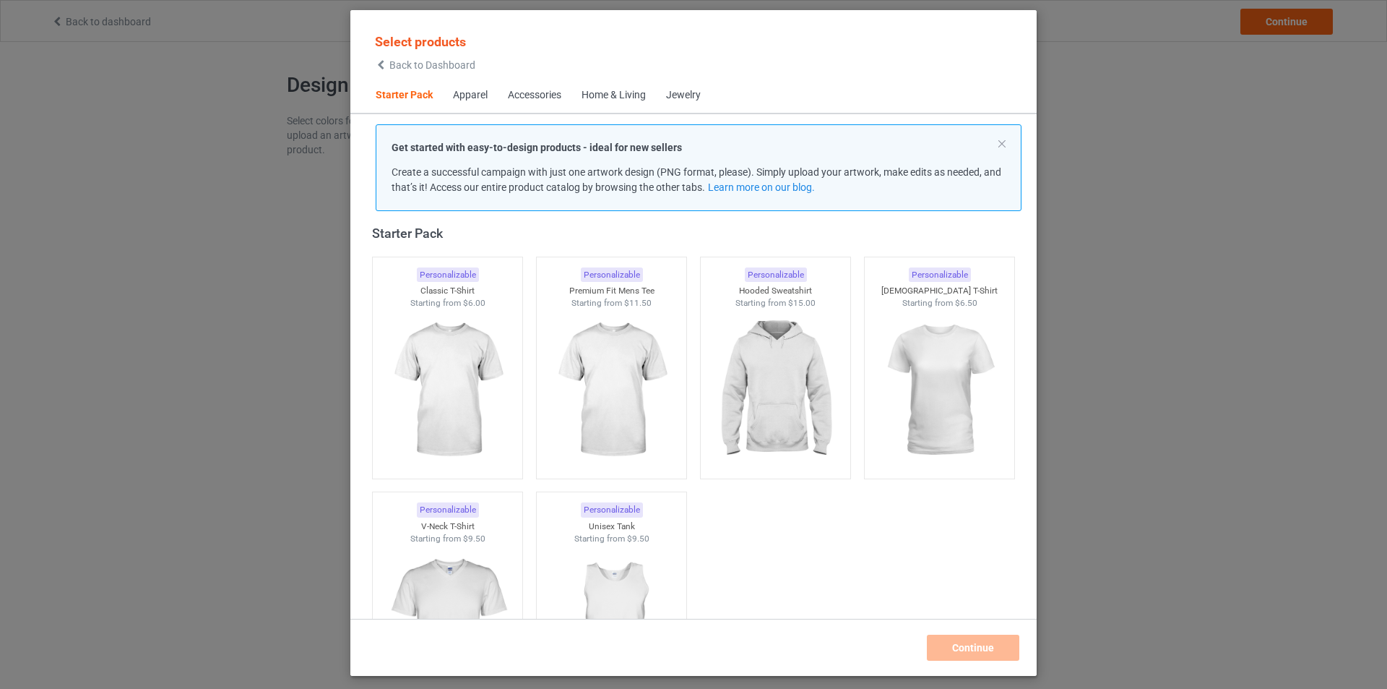
click at [1271, 116] on div "Select products Back to Dashboard Starter Pack Apparel Accessories Home & Livin…" at bounding box center [693, 344] width 1387 height 689
click at [375, 64] on icon at bounding box center [381, 65] width 12 height 10
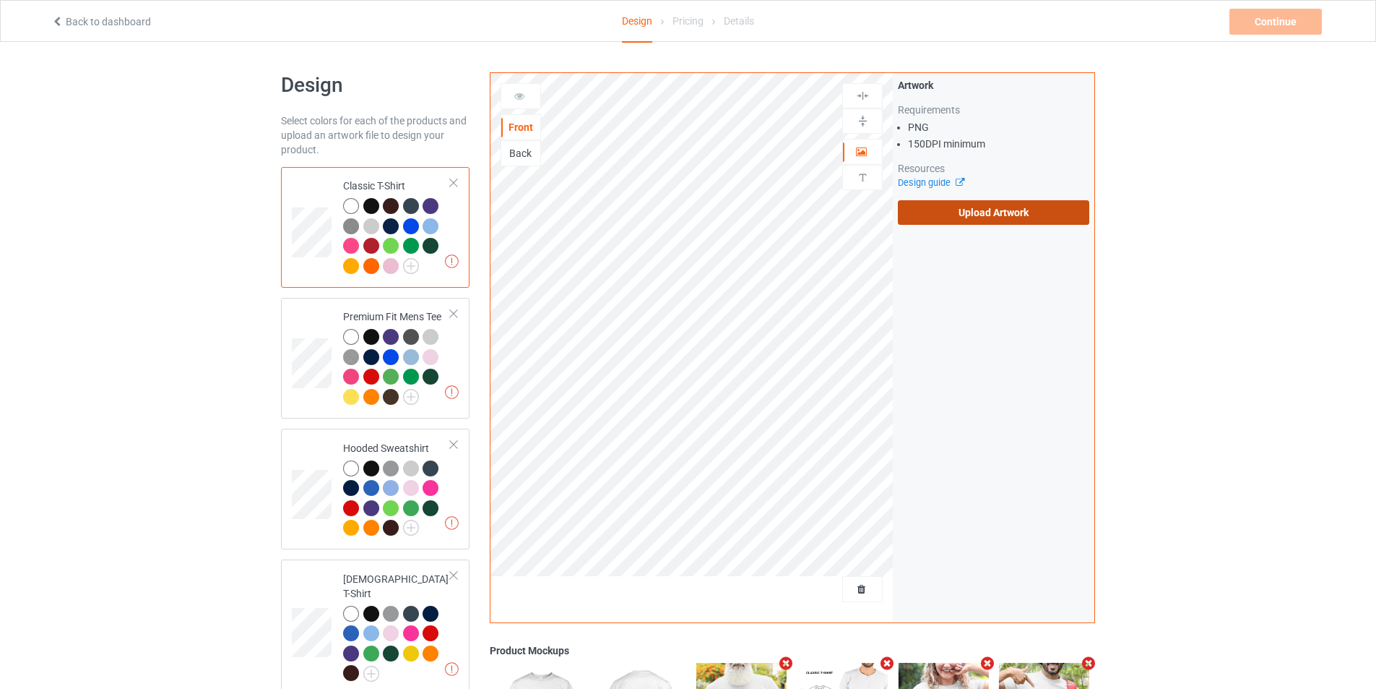
click at [970, 210] on label "Upload Artwork" at bounding box center [993, 212] width 191 height 25
click at [0, 0] on input "Upload Artwork" at bounding box center [0, 0] width 0 height 0
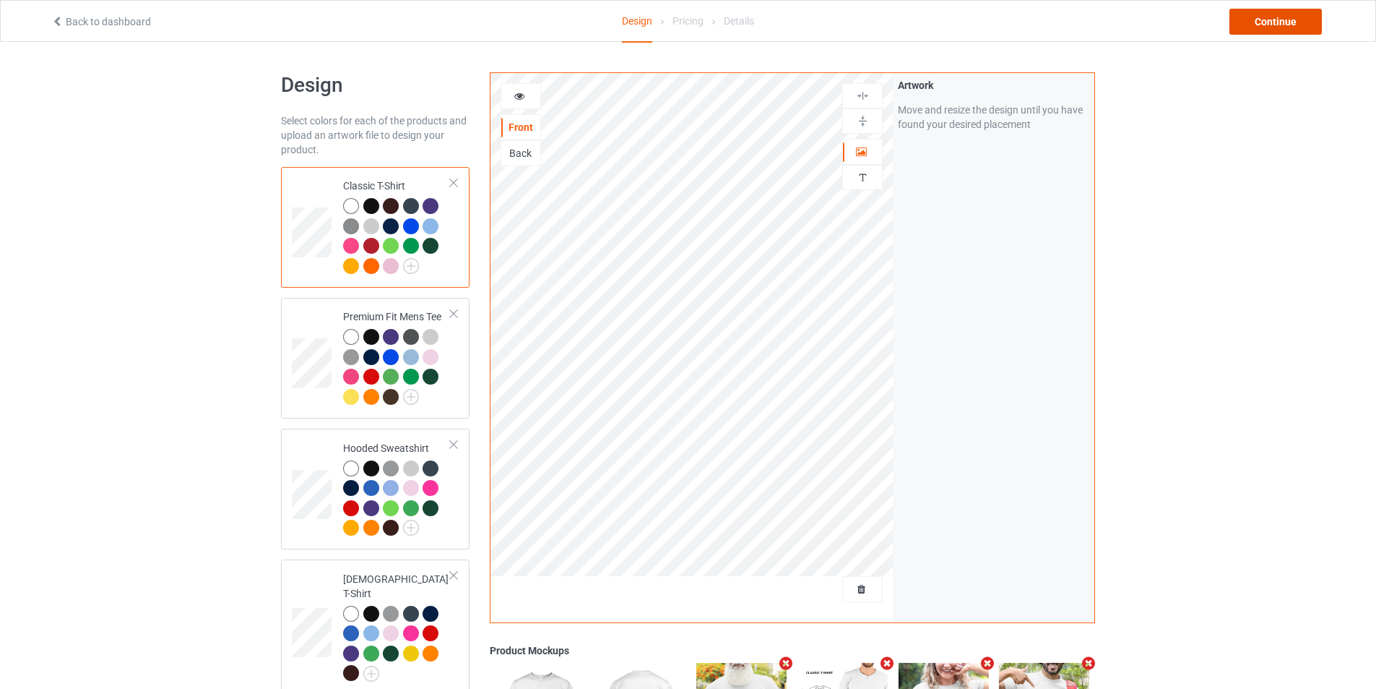
click at [1269, 27] on div "Continue" at bounding box center [1276, 22] width 92 height 26
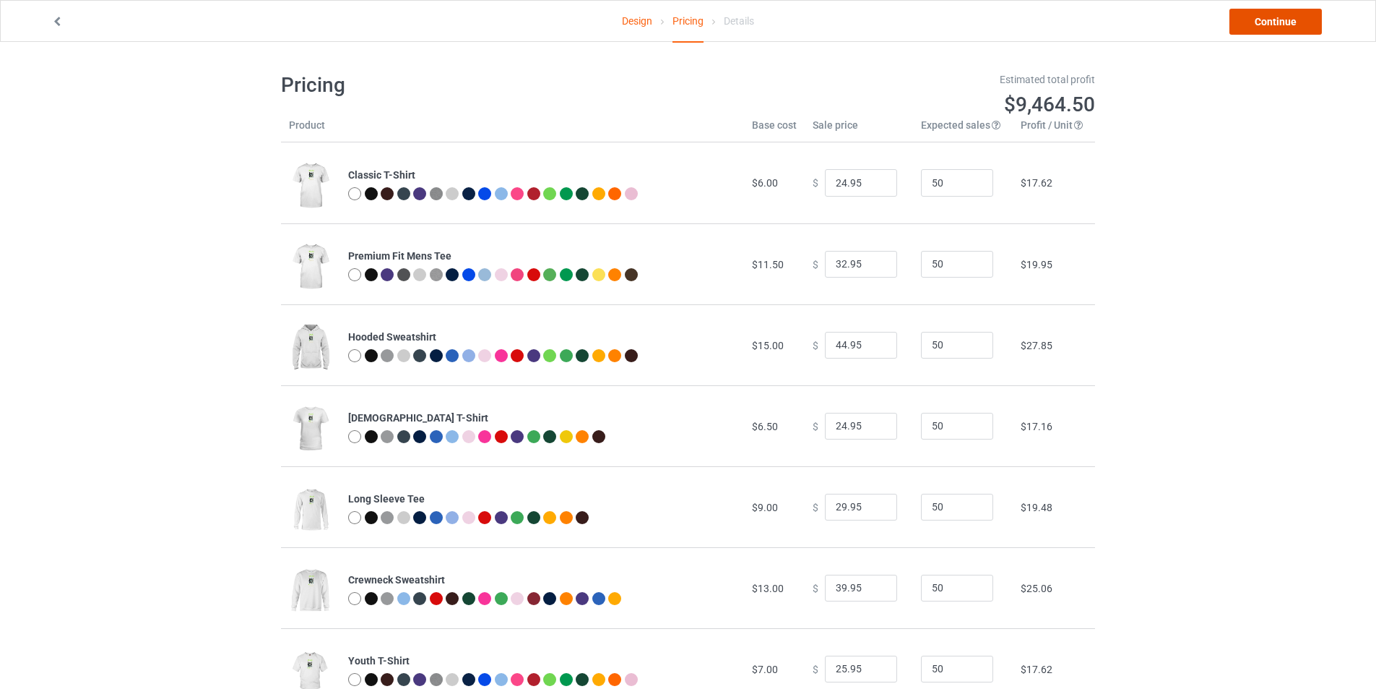
click at [1269, 27] on link "Continue" at bounding box center [1276, 22] width 92 height 26
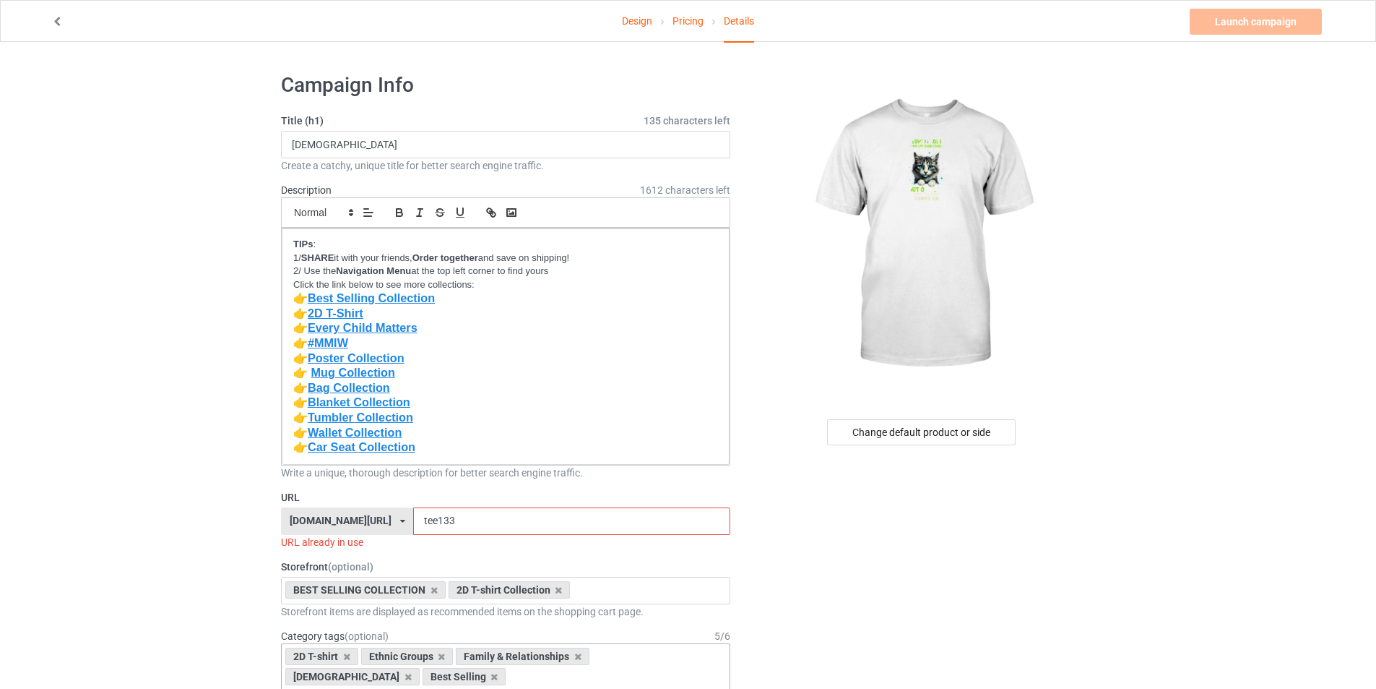
scroll to position [289, 0]
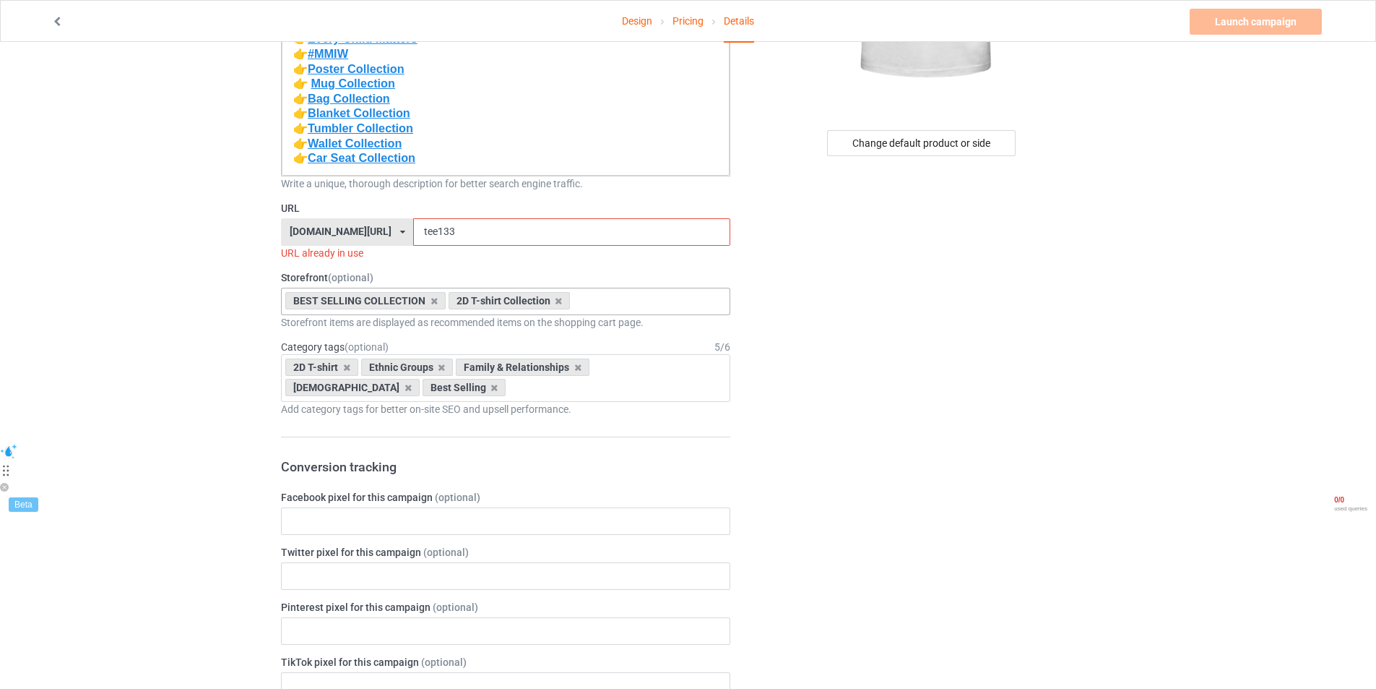
click at [556, 306] on div "2D T-shirt Collection" at bounding box center [510, 300] width 122 height 17
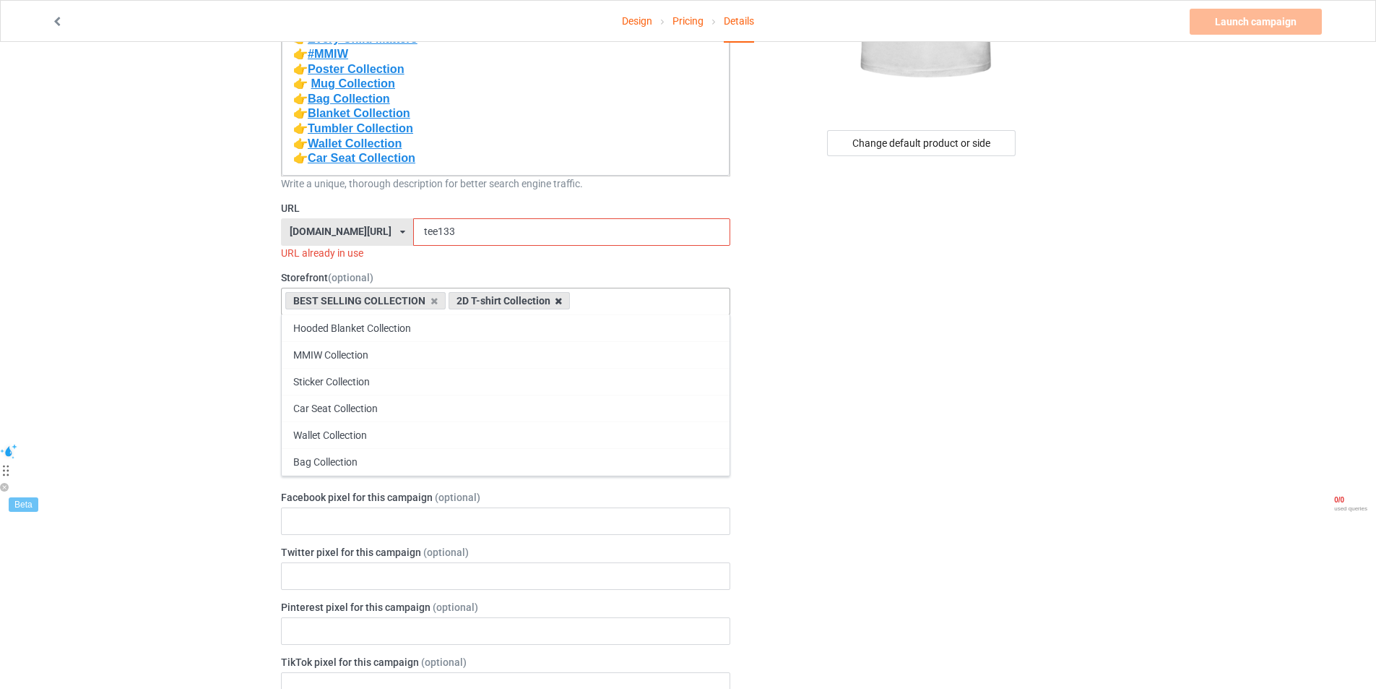
click at [555, 303] on icon at bounding box center [558, 300] width 7 height 9
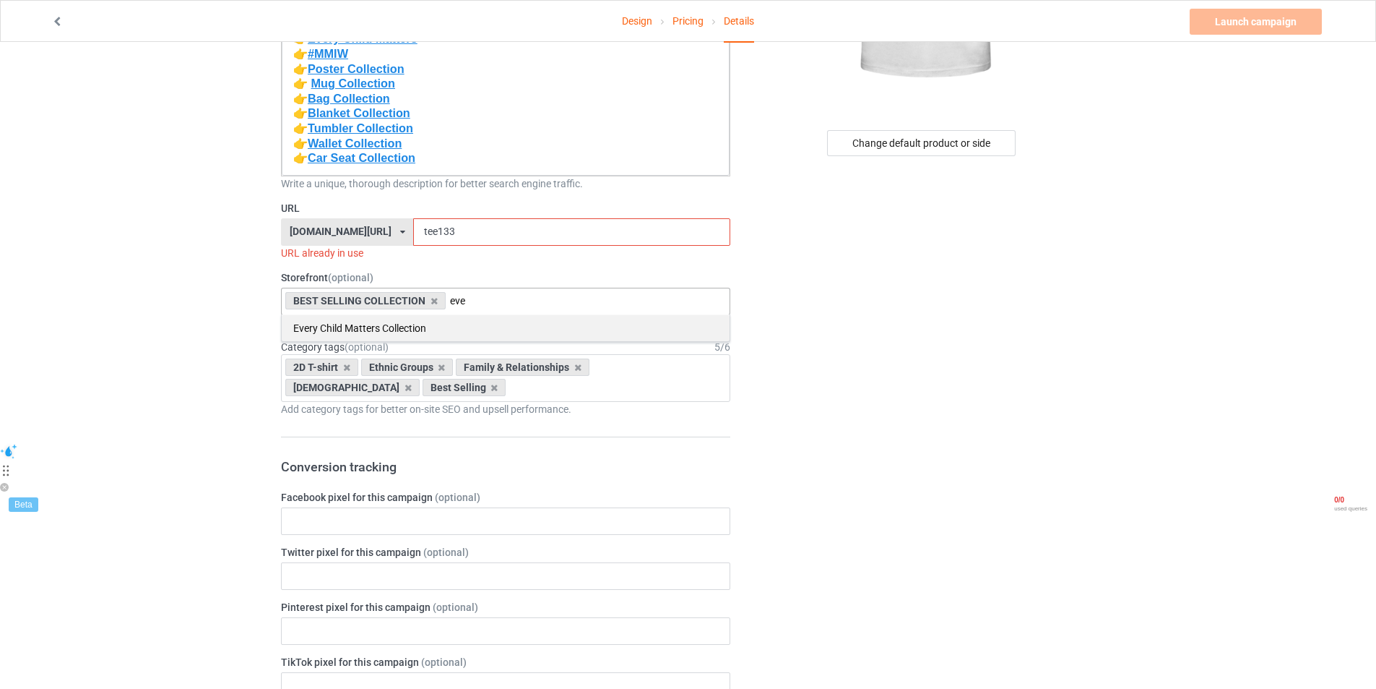
type input "eve"
click at [382, 321] on div "Every Child Matters Collection" at bounding box center [506, 327] width 448 height 27
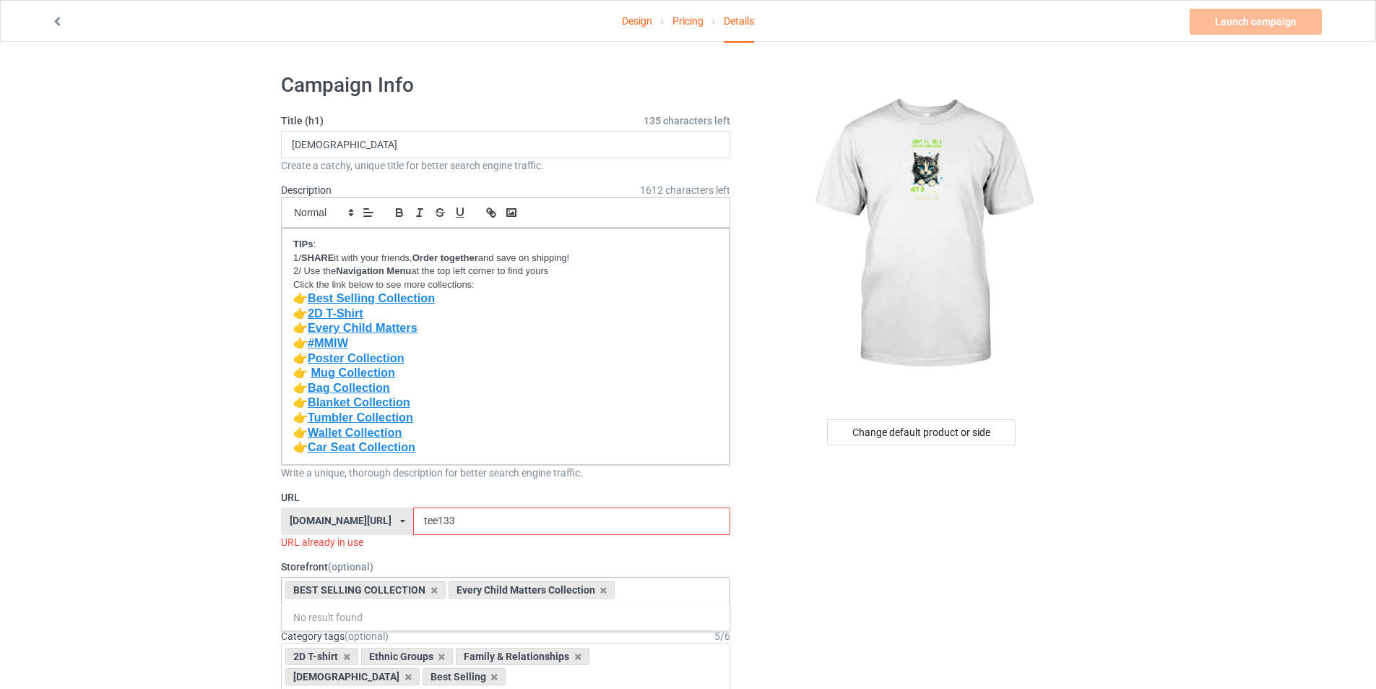
click at [50, 26] on div at bounding box center [256, 21] width 431 height 14
click at [55, 22] on icon at bounding box center [57, 19] width 12 height 10
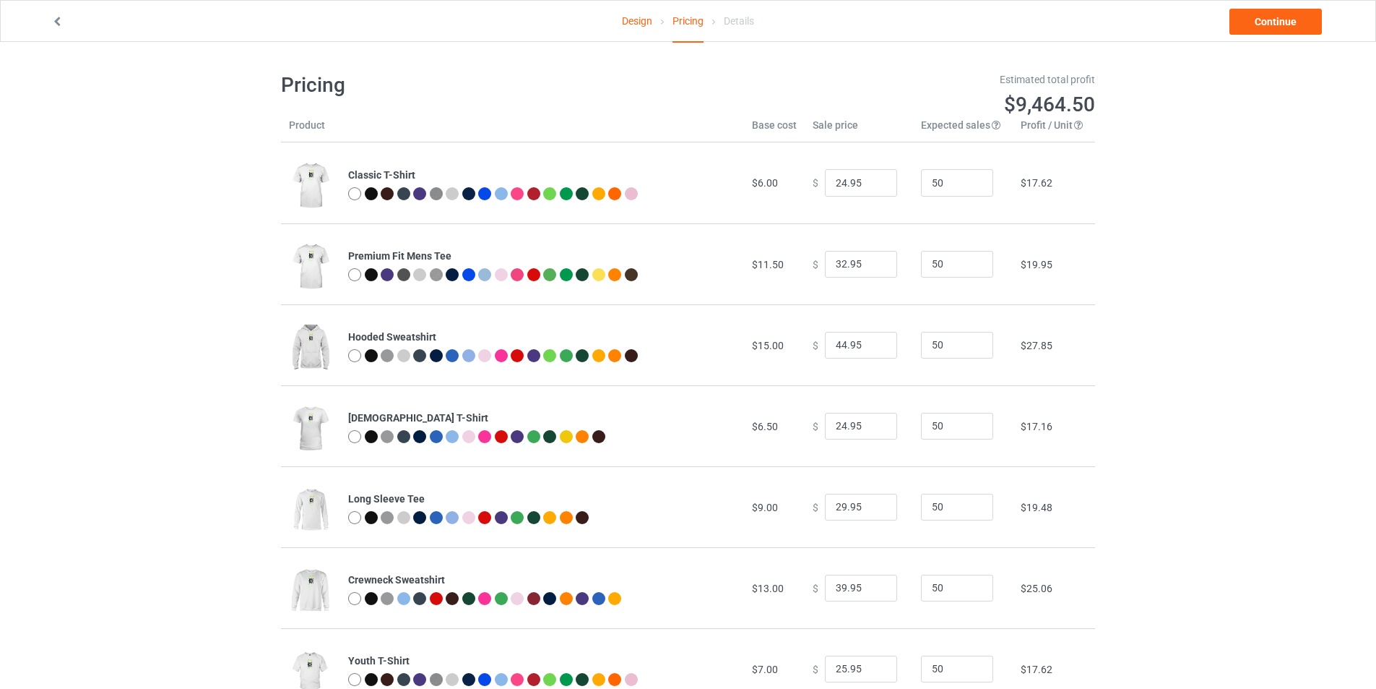
click at [55, 22] on icon at bounding box center [57, 19] width 12 height 10
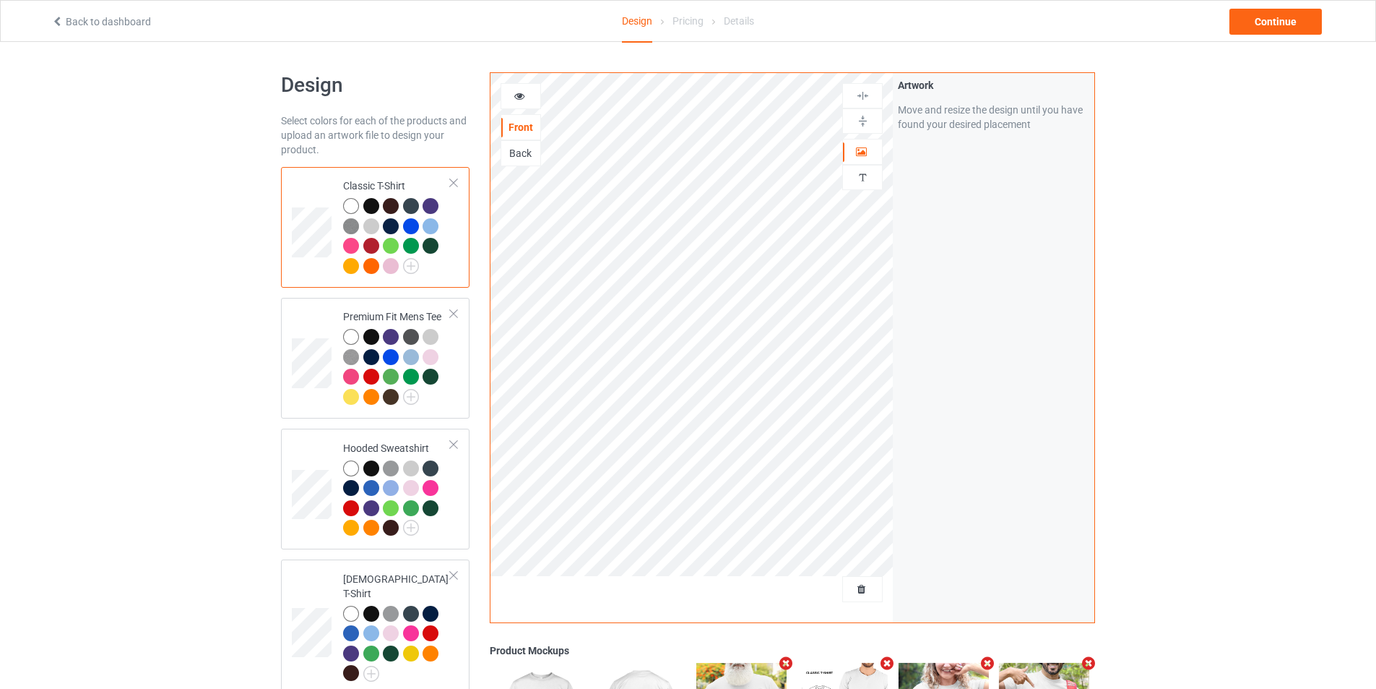
click at [55, 22] on icon at bounding box center [57, 19] width 12 height 10
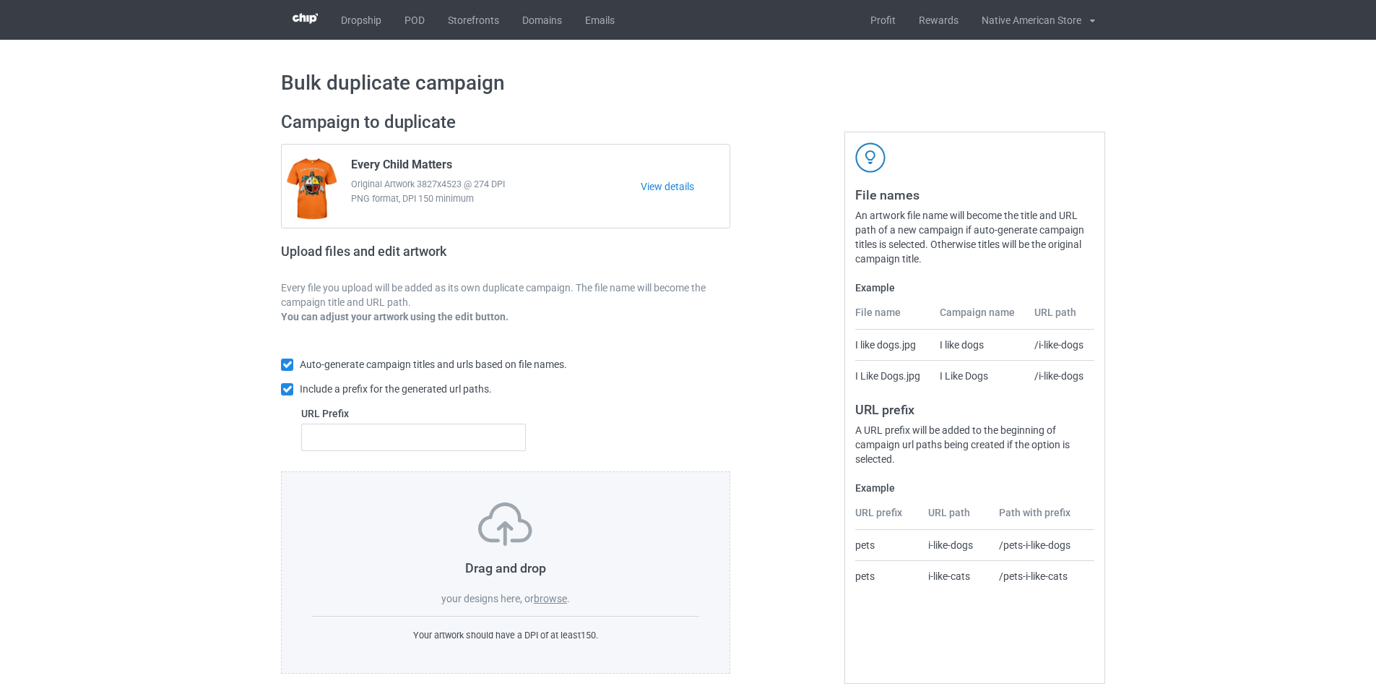
click at [540, 603] on label "browse" at bounding box center [550, 598] width 33 height 12
click at [0, 0] on input "browse" at bounding box center [0, 0] width 0 height 0
